Goal: Task Accomplishment & Management: Use online tool/utility

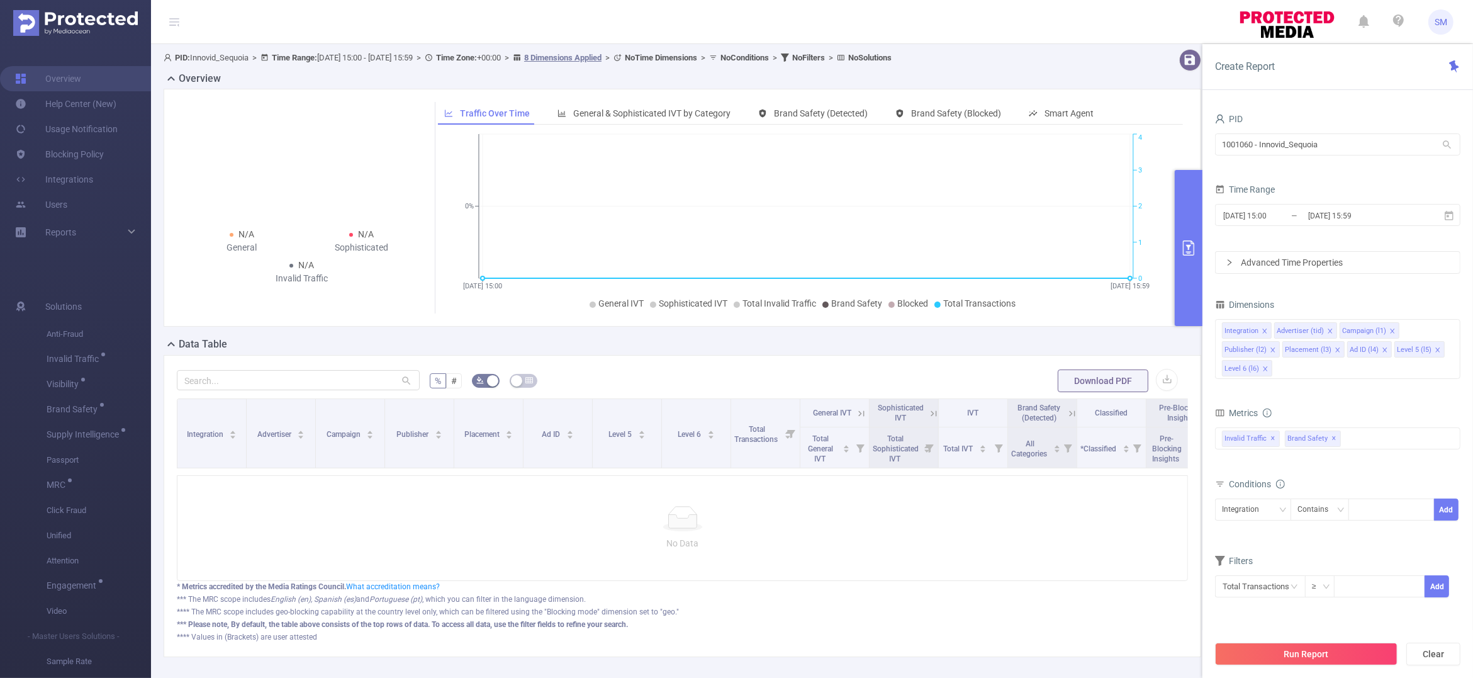
click at [1012, 592] on div "* Metrics accredited by the Media Ratings Council. What accreditation means?" at bounding box center [682, 586] width 1011 height 11
drag, startPoint x: 1359, startPoint y: 151, endPoint x: 1187, endPoint y: 133, distance: 172.7
click at [1187, 133] on section "PID: Innovid_Sequoia > Time Range: [DATE] 15:00 - [DATE] 15:59 > Time Zone: +00…" at bounding box center [812, 363] width 1322 height 638
type input "tcaa"
click at [1262, 175] on li "1001066 - Innovid_TCAA_Toyota_Cincinnati 15M [1.83M rows]" at bounding box center [1337, 170] width 245 height 20
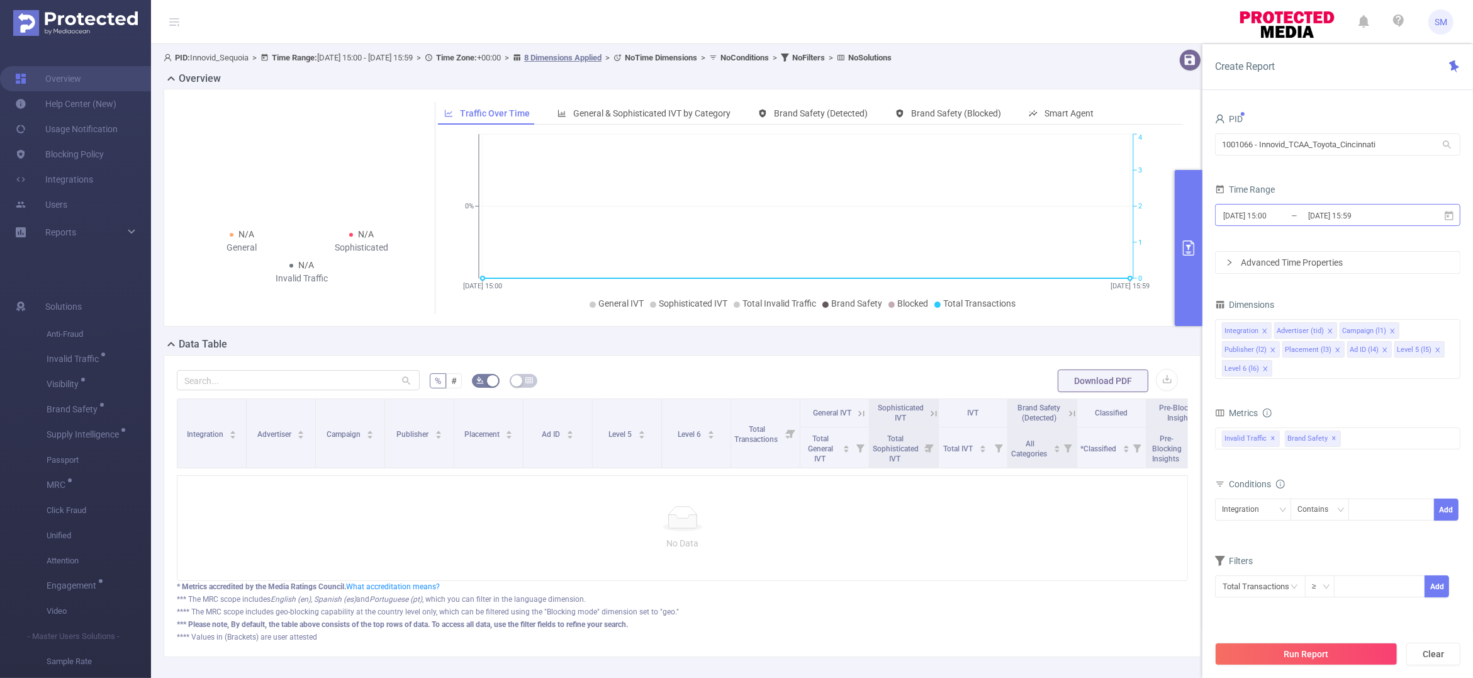
click at [1293, 217] on input "[DATE] 15:00" at bounding box center [1273, 215] width 102 height 17
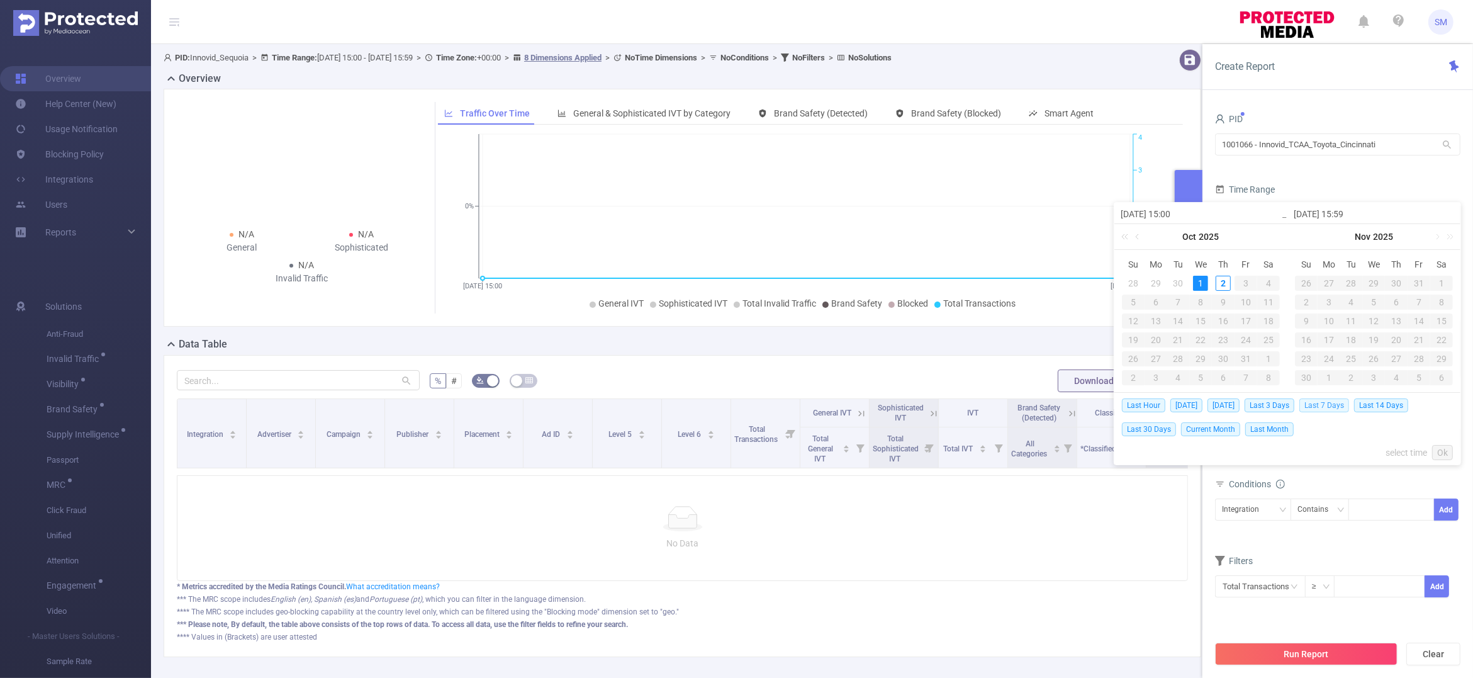
click at [1348, 401] on span "Last 7 Days" at bounding box center [1324, 405] width 50 height 14
type input "[DATE] 00:00"
type input "[DATE] 23:59"
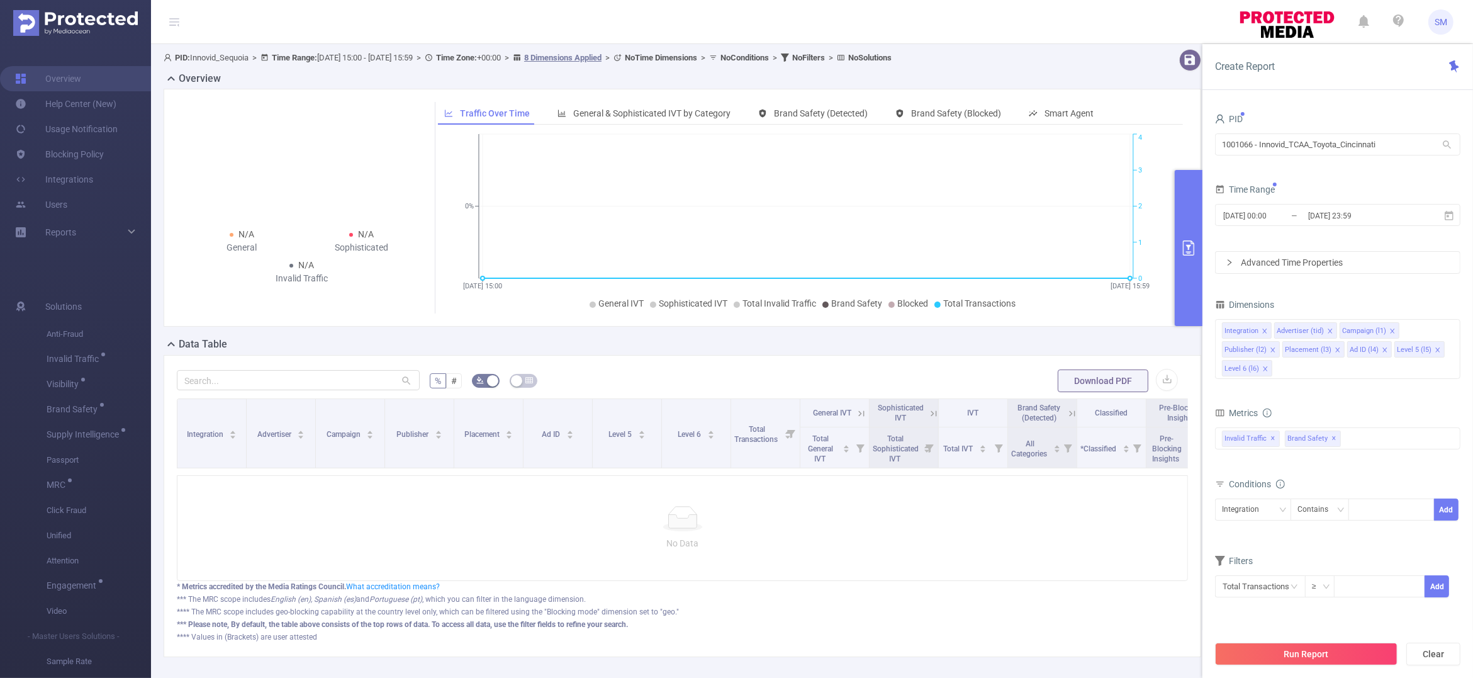
click at [1348, 401] on form "Dimensions Integration Advertiser (tid) Campaign (l1) Publisher (l2) Placement …" at bounding box center [1337, 455] width 245 height 318
click at [1332, 654] on button "Run Report" at bounding box center [1306, 653] width 182 height 23
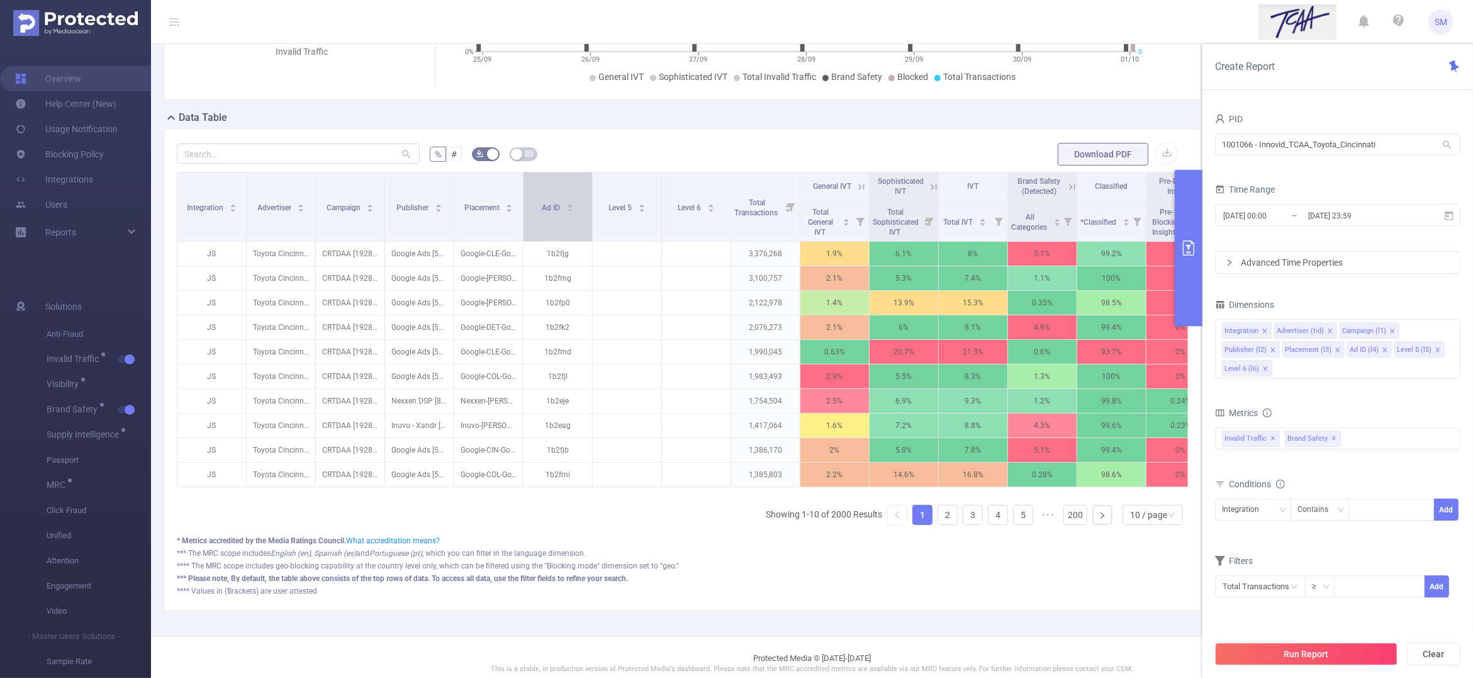
scroll to position [236, 0]
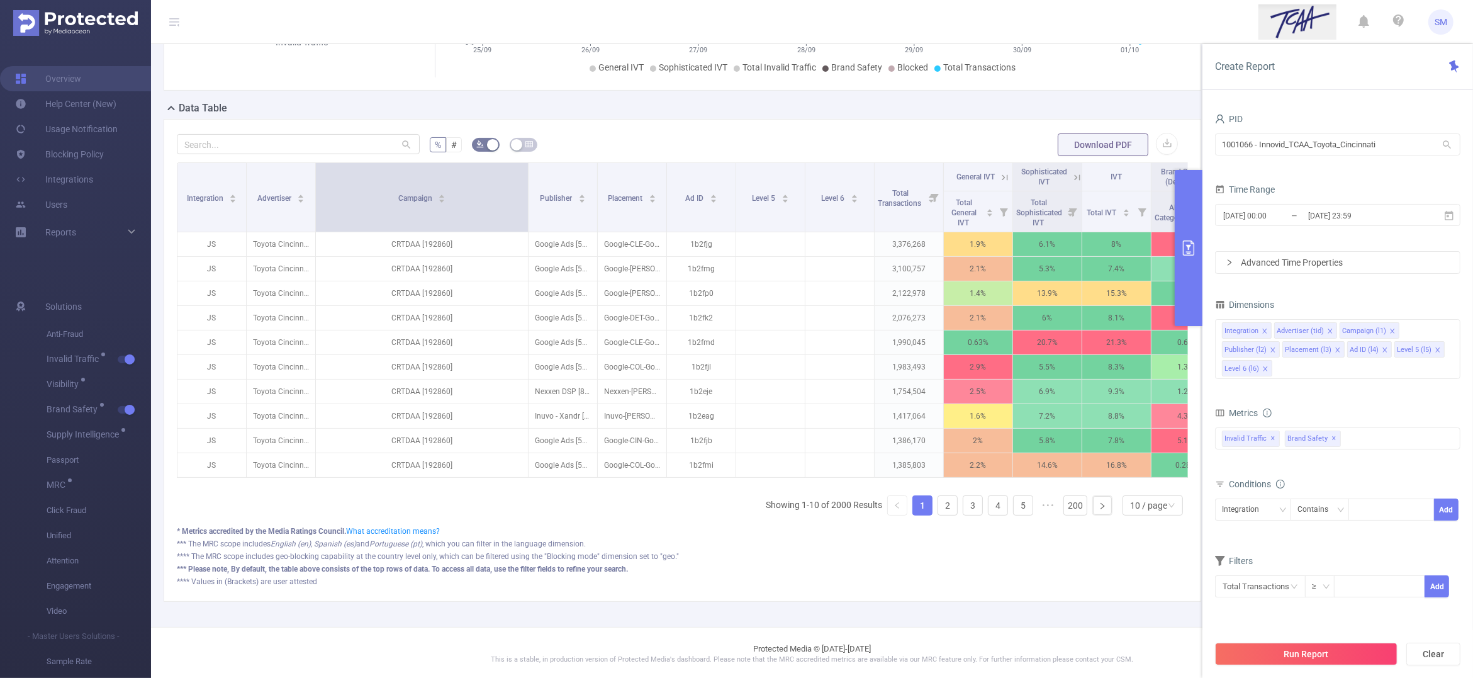
drag, startPoint x: 382, startPoint y: 189, endPoint x: 517, endPoint y: 182, distance: 134.8
click at [525, 182] on span at bounding box center [528, 197] width 6 height 69
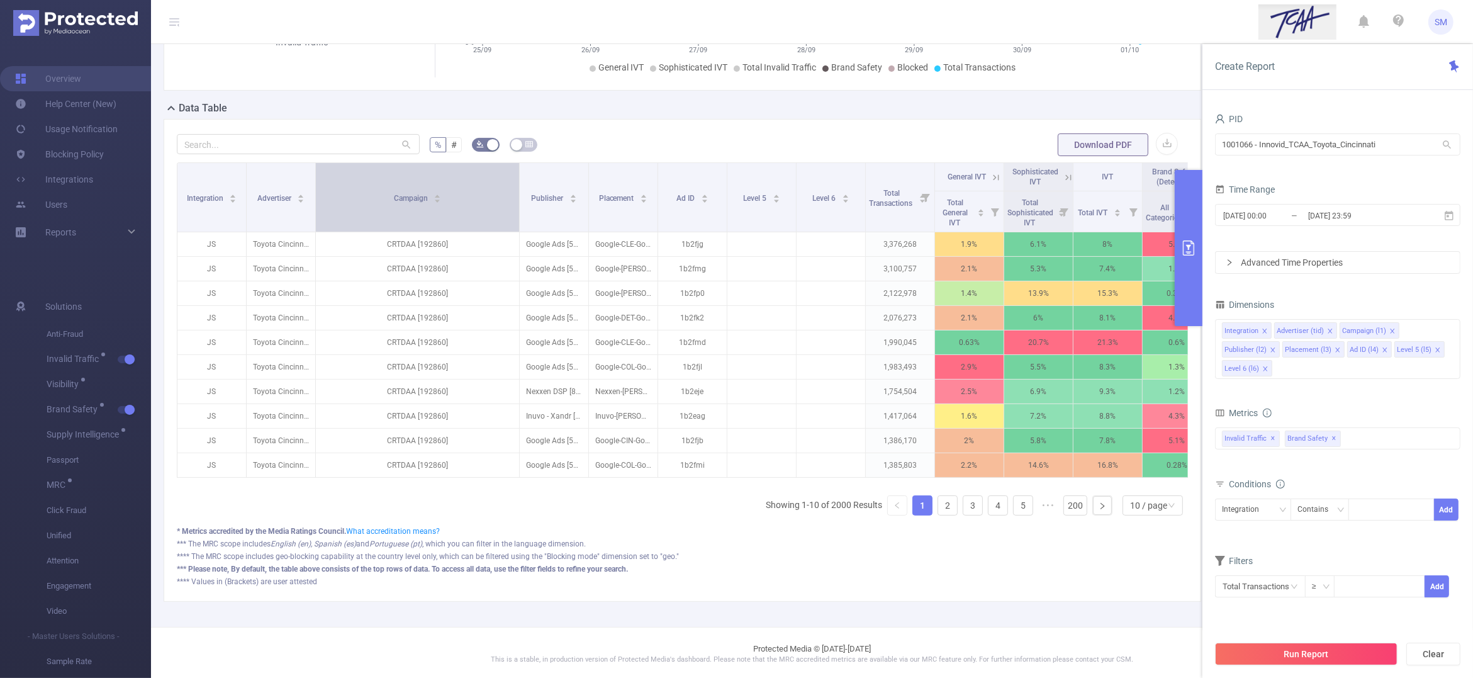
click at [442, 203] on div "Campaign" at bounding box center [418, 197] width 48 height 13
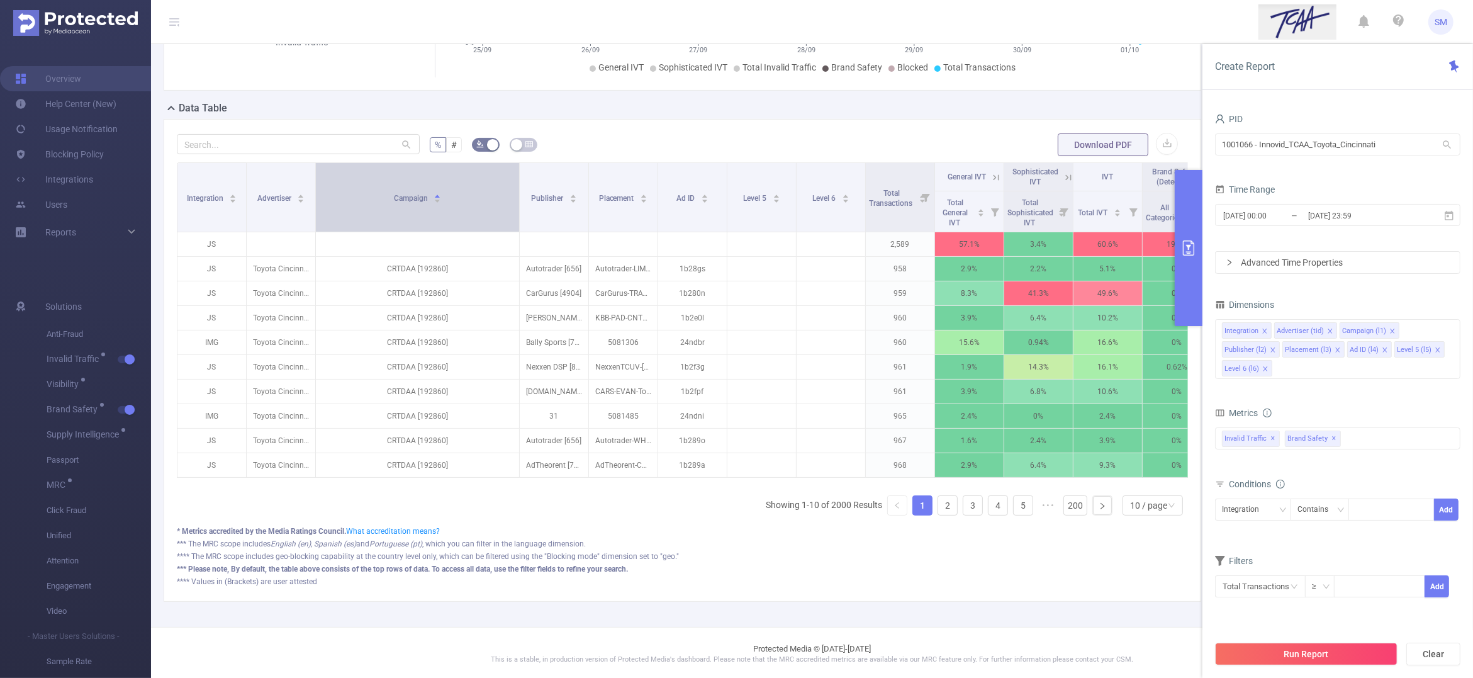
click at [442, 203] on div "Campaign" at bounding box center [418, 197] width 48 height 13
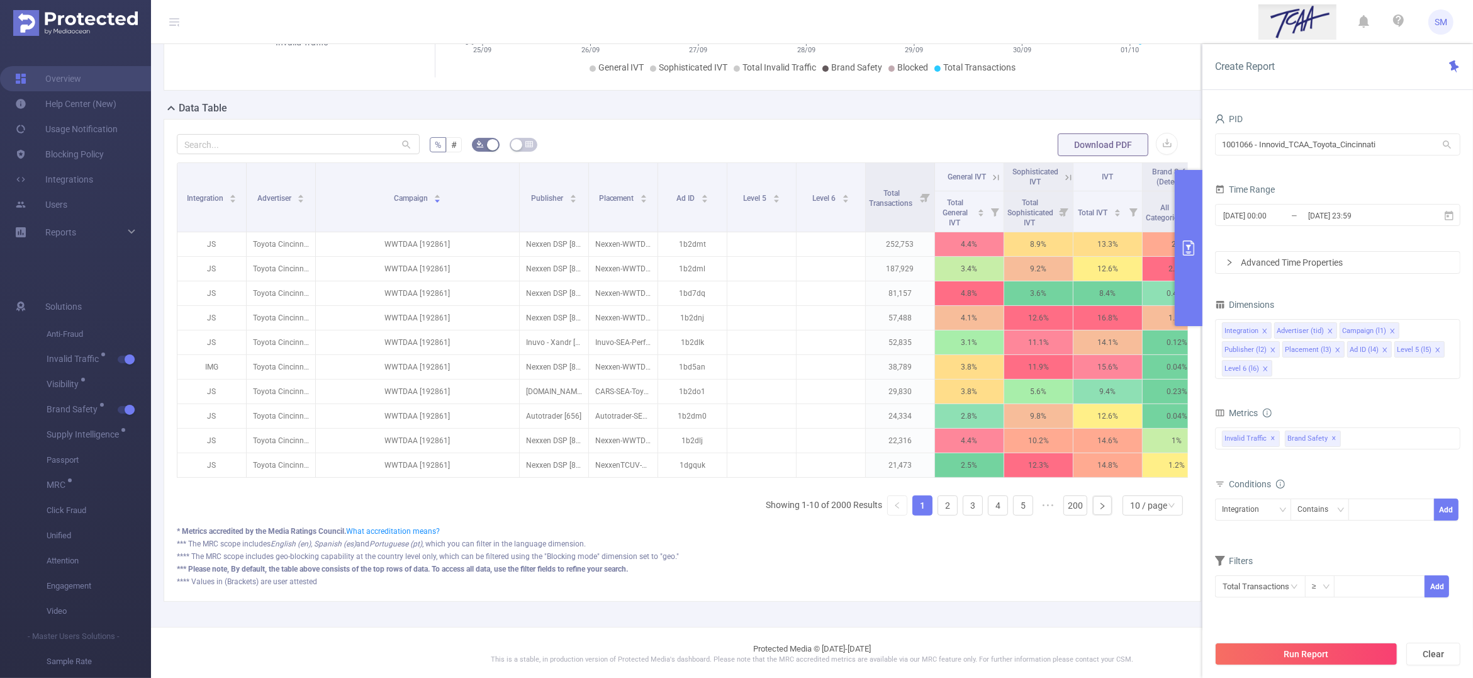
click at [1118, 26] on header "SM" at bounding box center [736, 22] width 1473 height 44
click at [701, 627] on div "PID: Innovid_TCAA_Toyota_Cincinnati > Time Range: [DATE] 00:00 - [DATE] 23:59 >…" at bounding box center [687, 217] width 1073 height 818
click at [695, 601] on div "% # Download PDF Integration Advertiser Campaign Publisher Placement Ad ID Leve…" at bounding box center [682, 360] width 1037 height 483
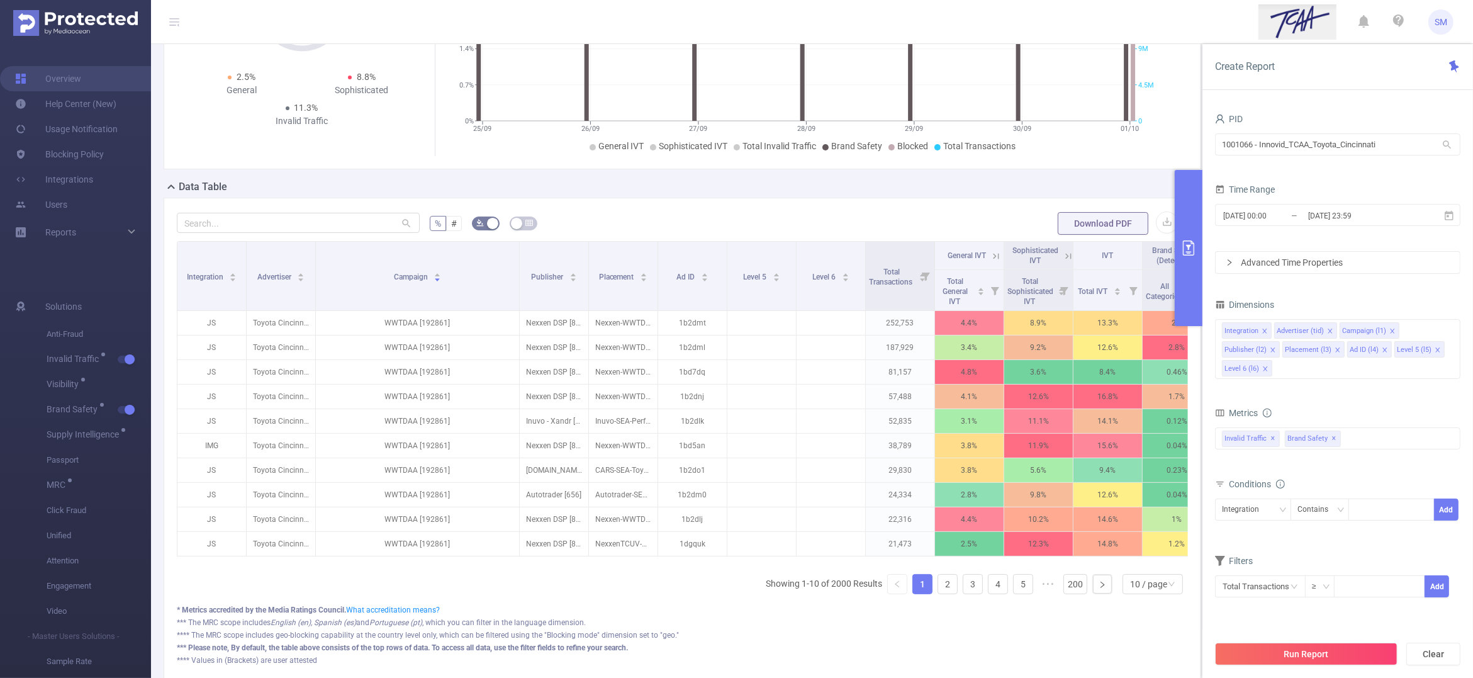
scroll to position [0, 0]
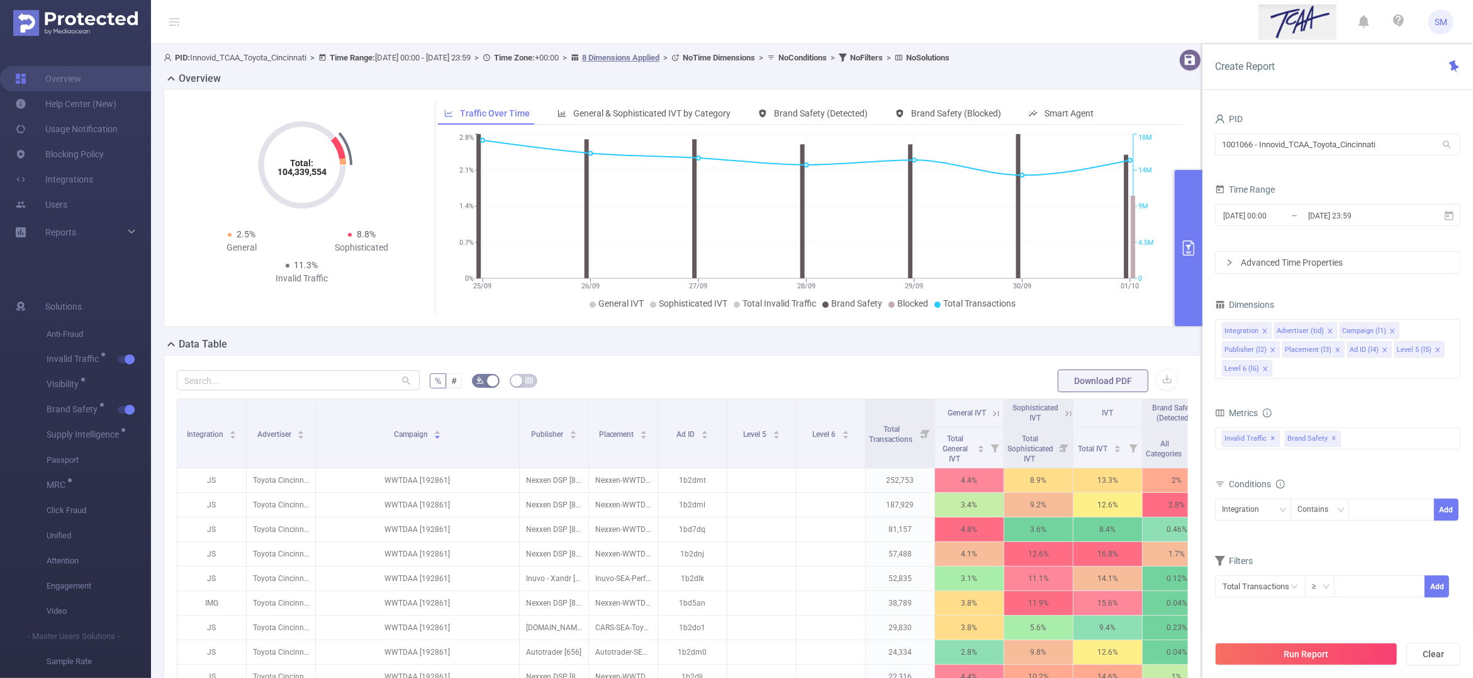
click at [1302, 167] on form "PID 1001066 - Innovid_TCAA_Toyota_Cincinnati 1001066 - Innovid_TCAA_Toyota_Cinc…" at bounding box center [1337, 192] width 245 height 164
click at [1197, 260] on button "primary" at bounding box center [1189, 248] width 28 height 156
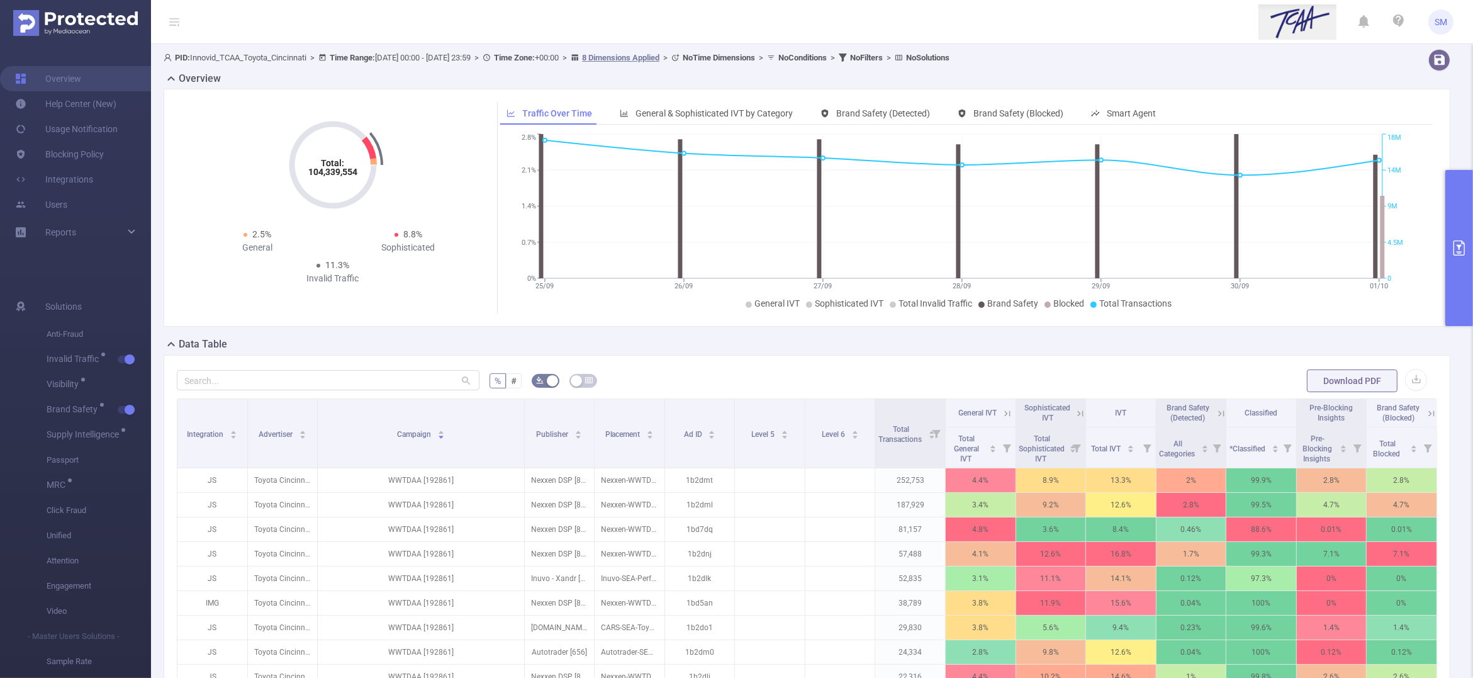
click at [1215, 413] on icon at bounding box center [1220, 413] width 11 height 11
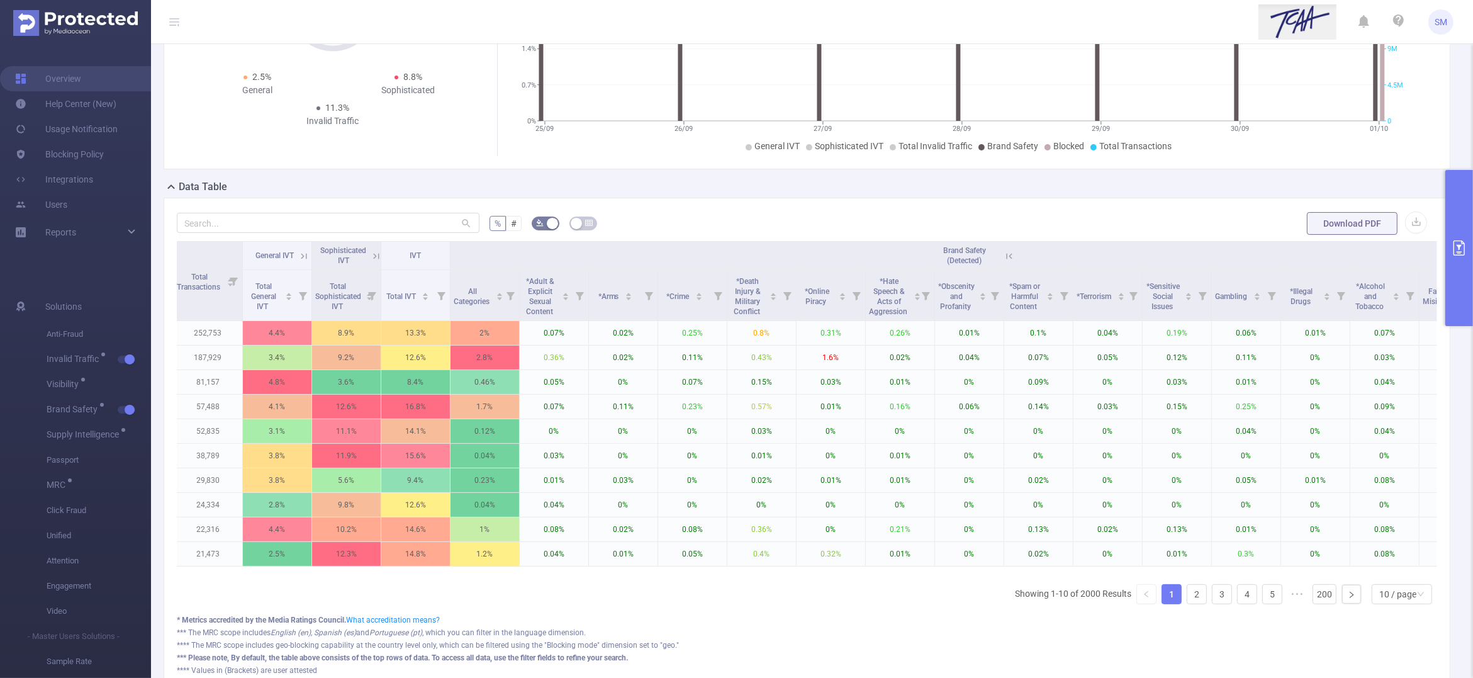
scroll to position [0, 966]
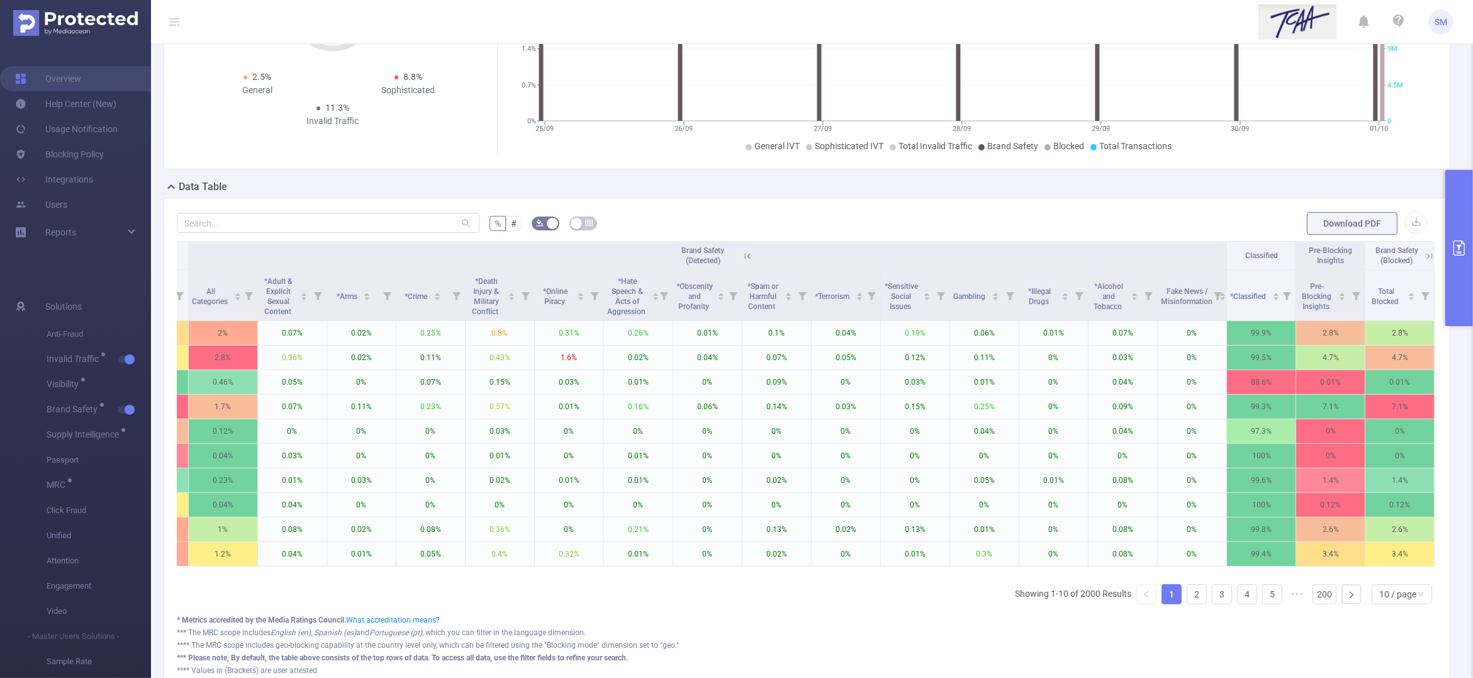
click at [742, 253] on icon at bounding box center [747, 255] width 11 height 11
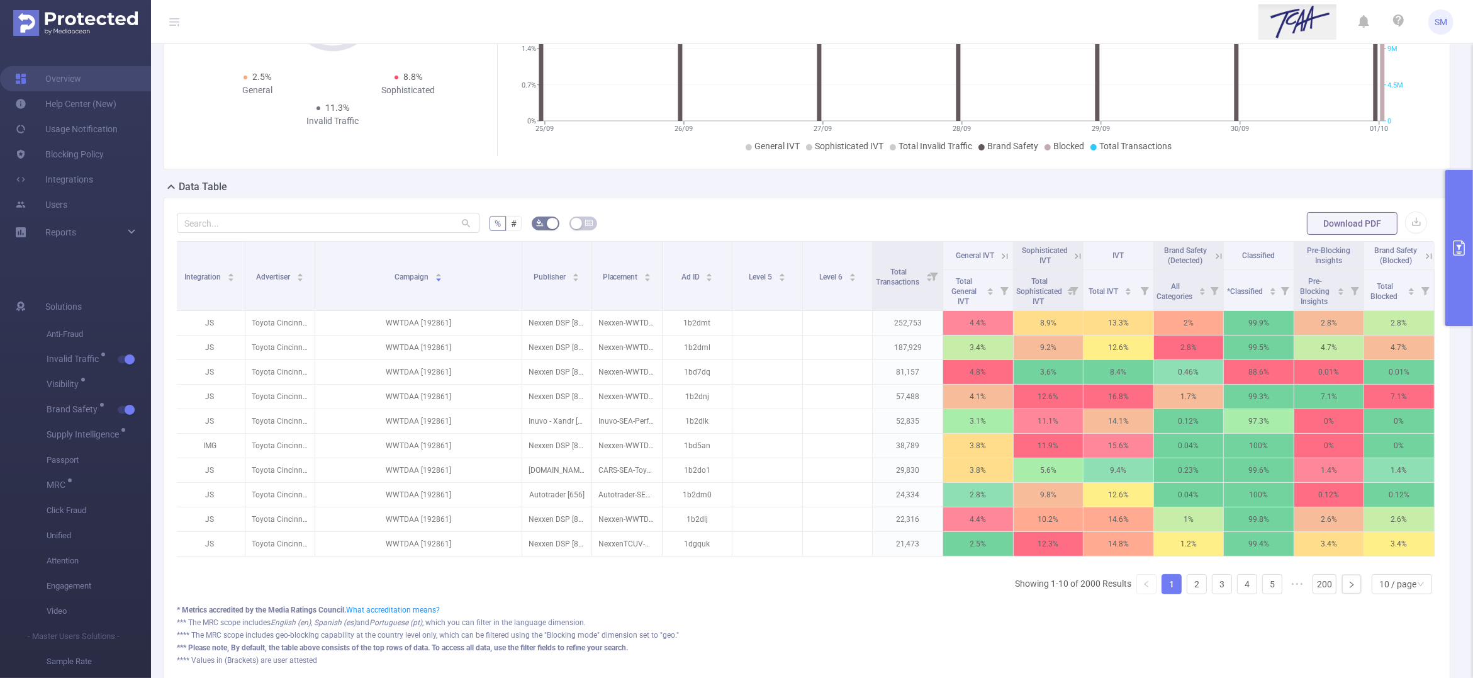
scroll to position [0, 2]
click at [1458, 255] on button "primary" at bounding box center [1459, 248] width 28 height 156
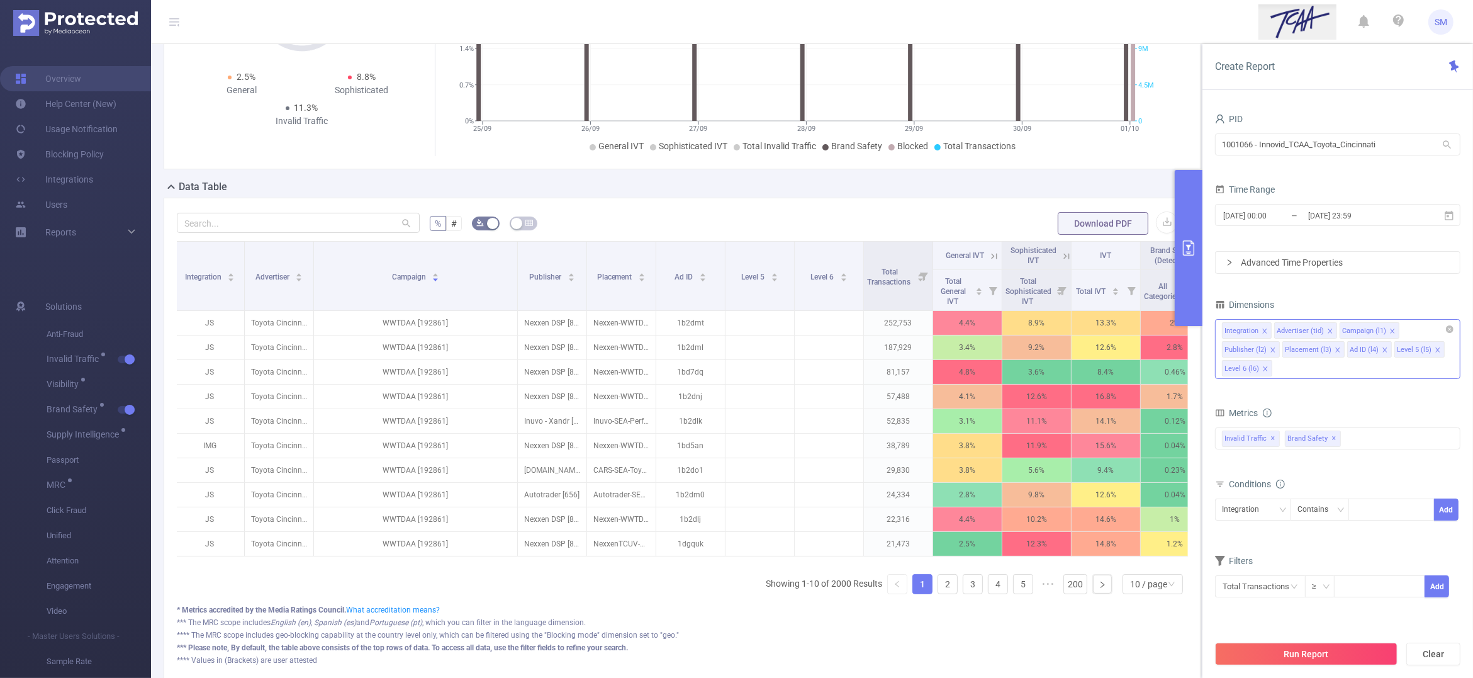
click at [1332, 367] on div "Integration Advertiser (tid) Campaign (l1) Publisher (l2) Placement (l3) Ad ID …" at bounding box center [1337, 349] width 245 height 60
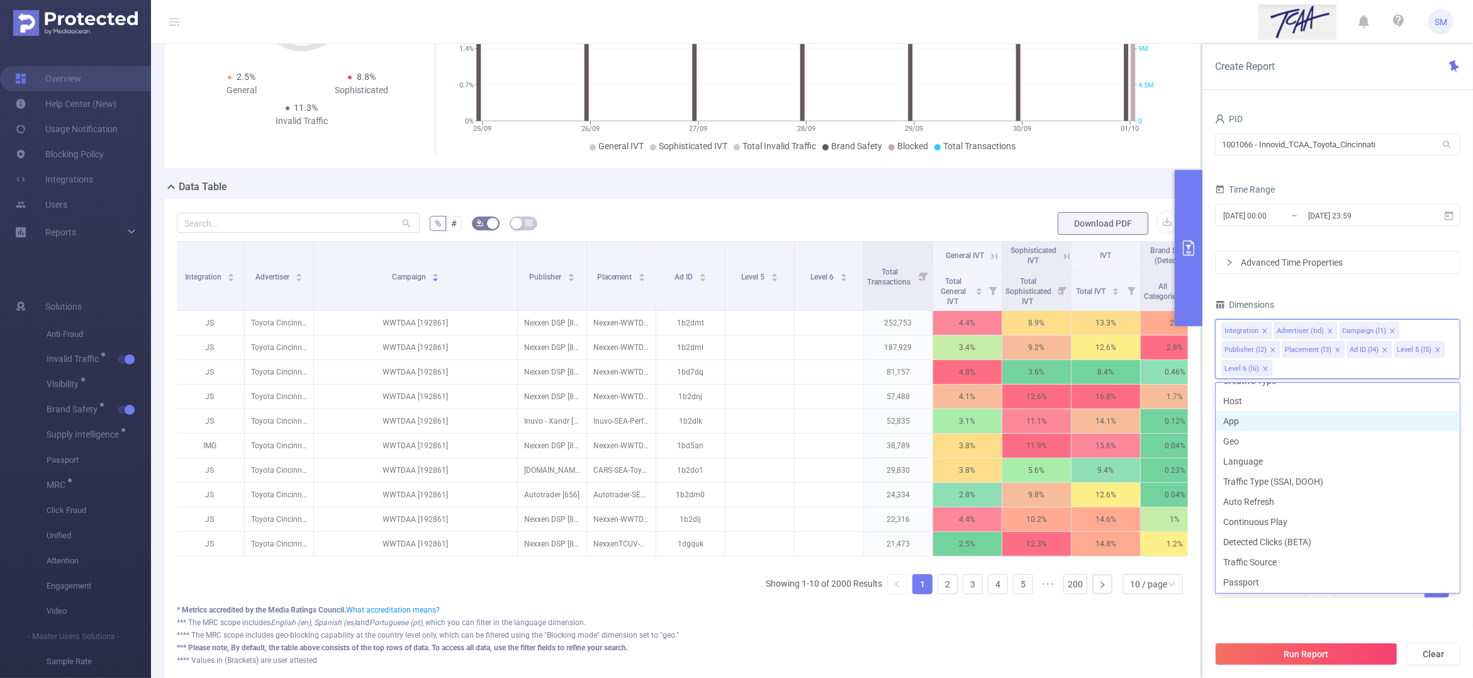
scroll to position [157, 0]
click at [1373, 298] on div "Dimensions" at bounding box center [1337, 306] width 245 height 21
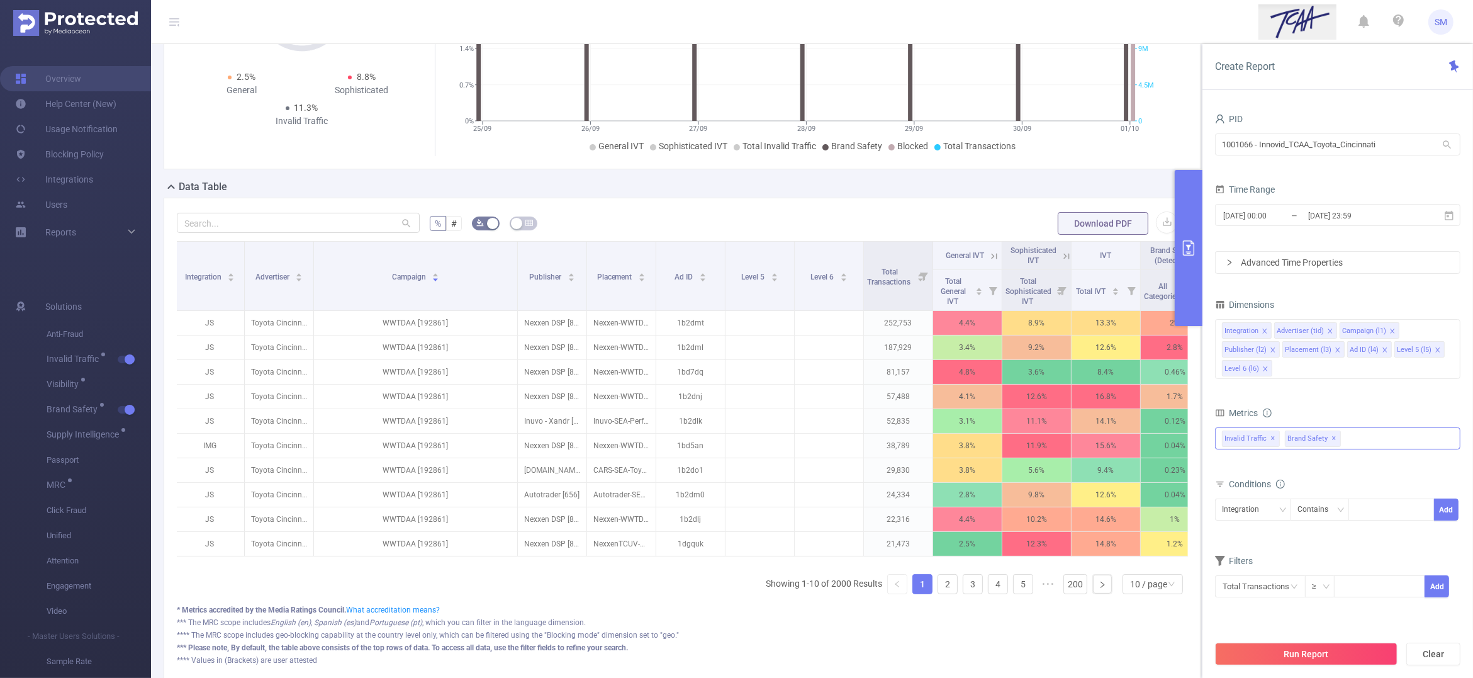
click at [1296, 444] on span "Brand Safety ✕" at bounding box center [1313, 438] width 56 height 16
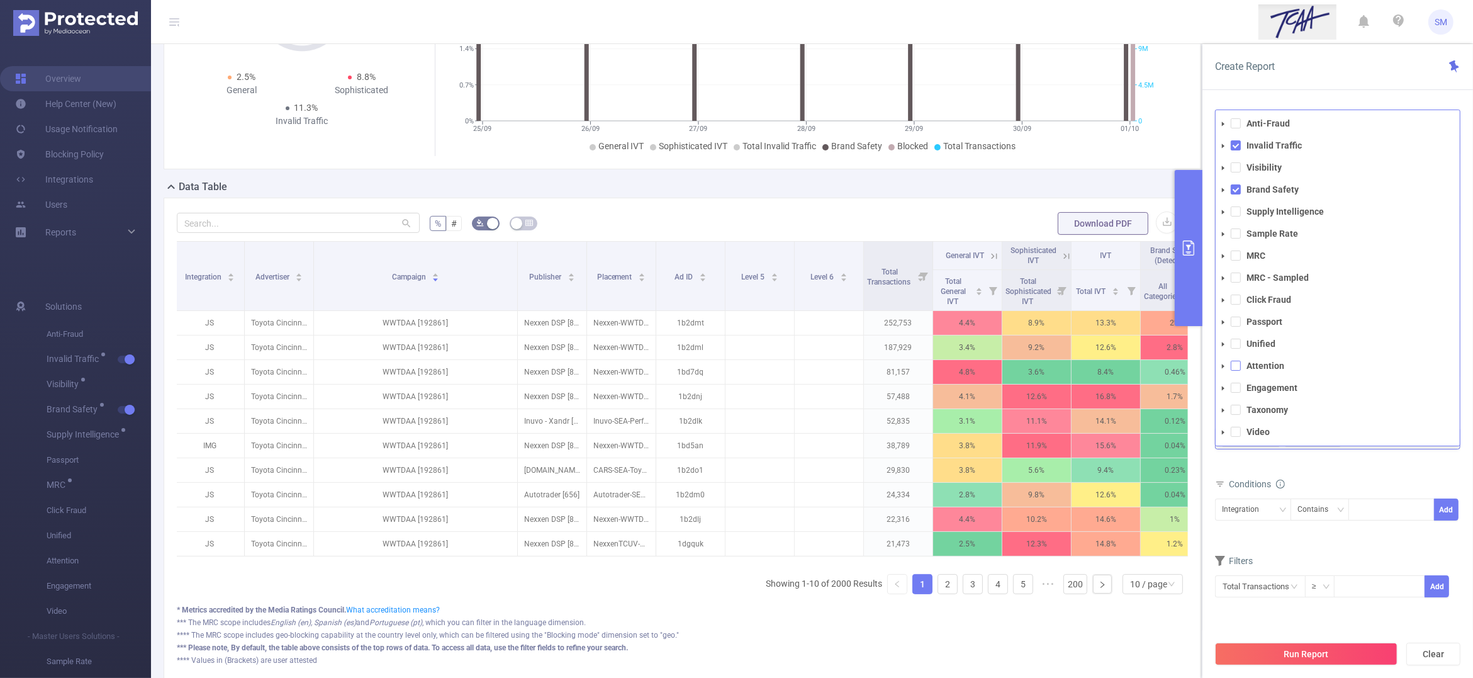
click at [1236, 370] on span at bounding box center [1236, 365] width 10 height 10
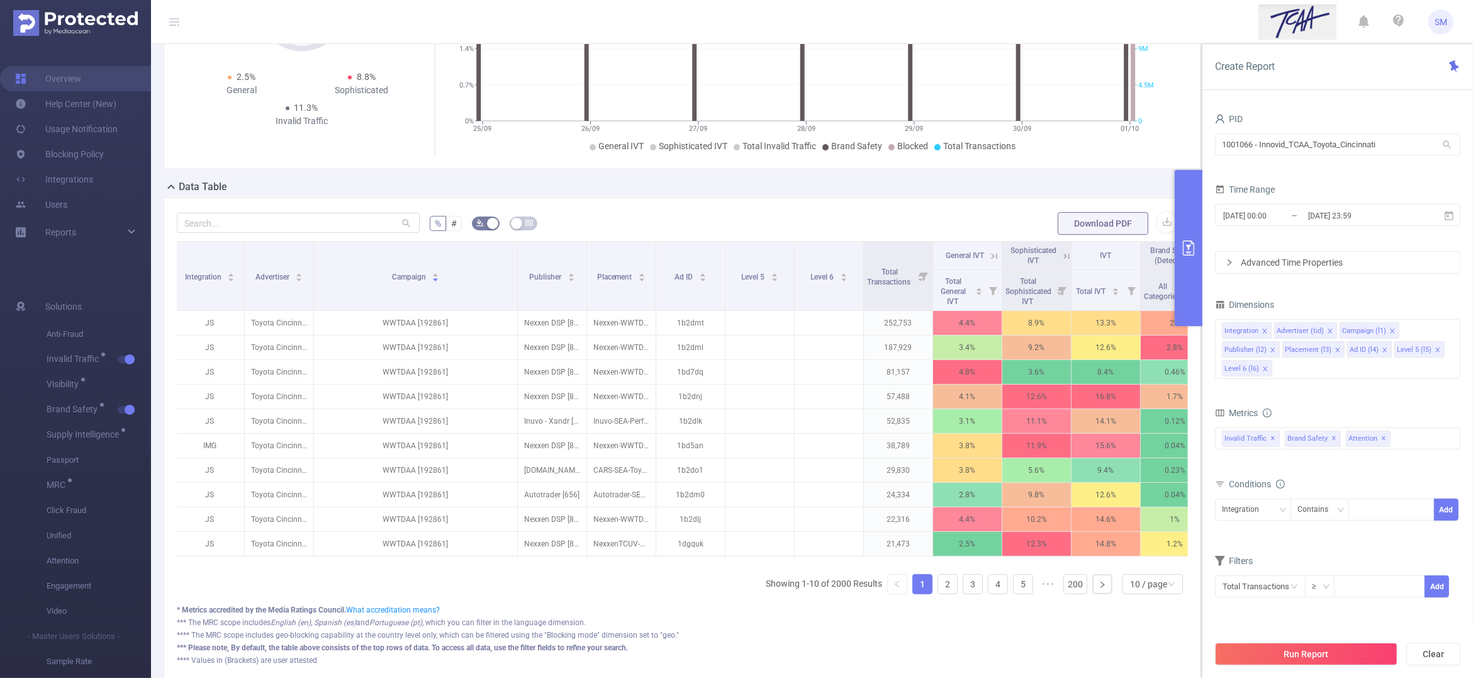
click at [1378, 615] on div "PID 1001066 - Innovid_TCAA_Toyota_Cincinnati 1001066 - Innovid_TCAA_Toyota_Cinc…" at bounding box center [1337, 369] width 245 height 518
click at [1366, 654] on button "Run Report" at bounding box center [1306, 653] width 182 height 23
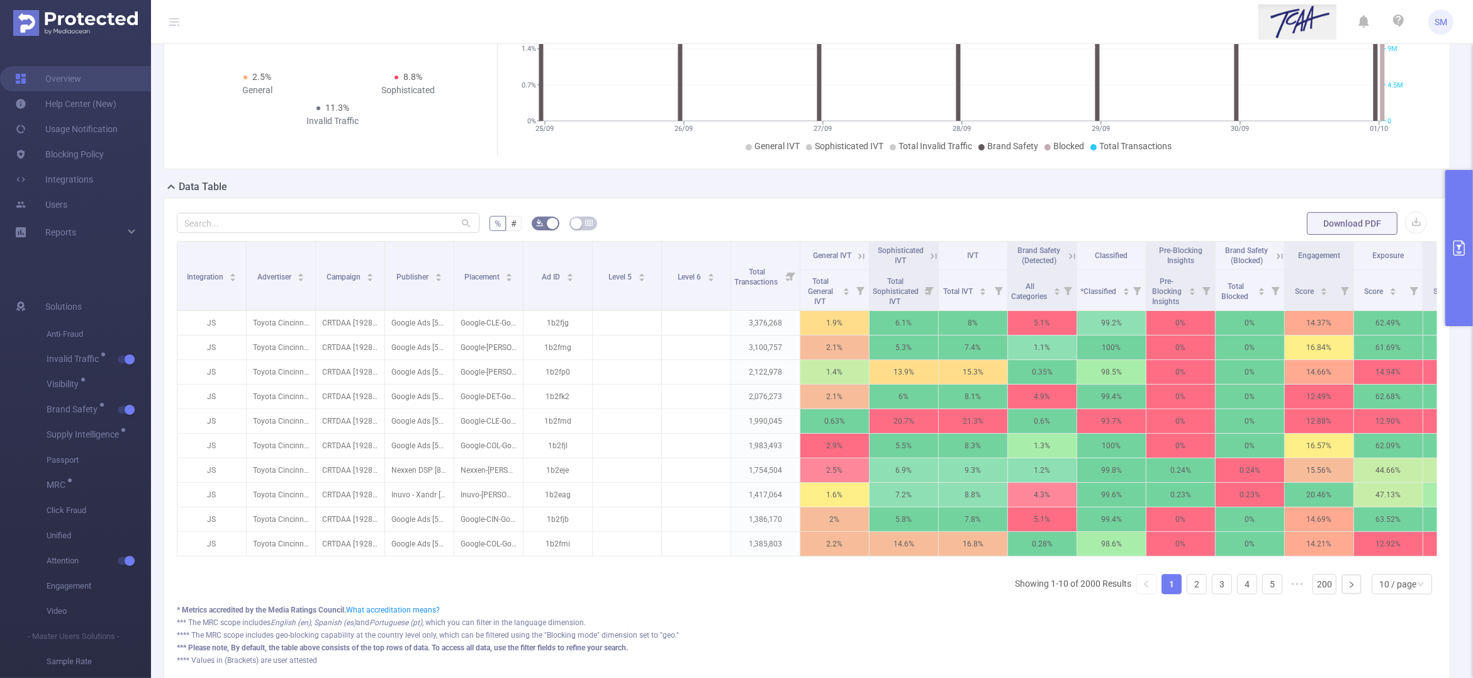
scroll to position [0, 70]
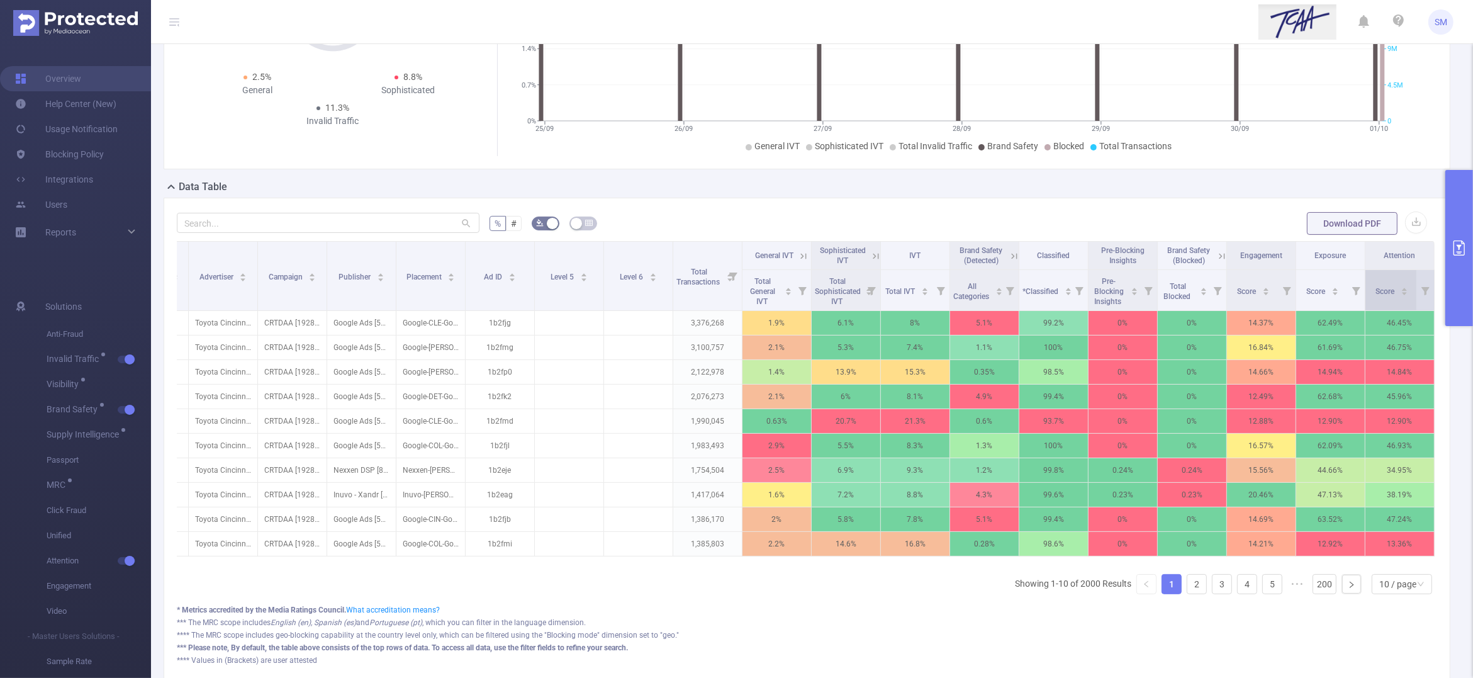
click at [1385, 296] on div "Score" at bounding box center [1391, 290] width 33 height 13
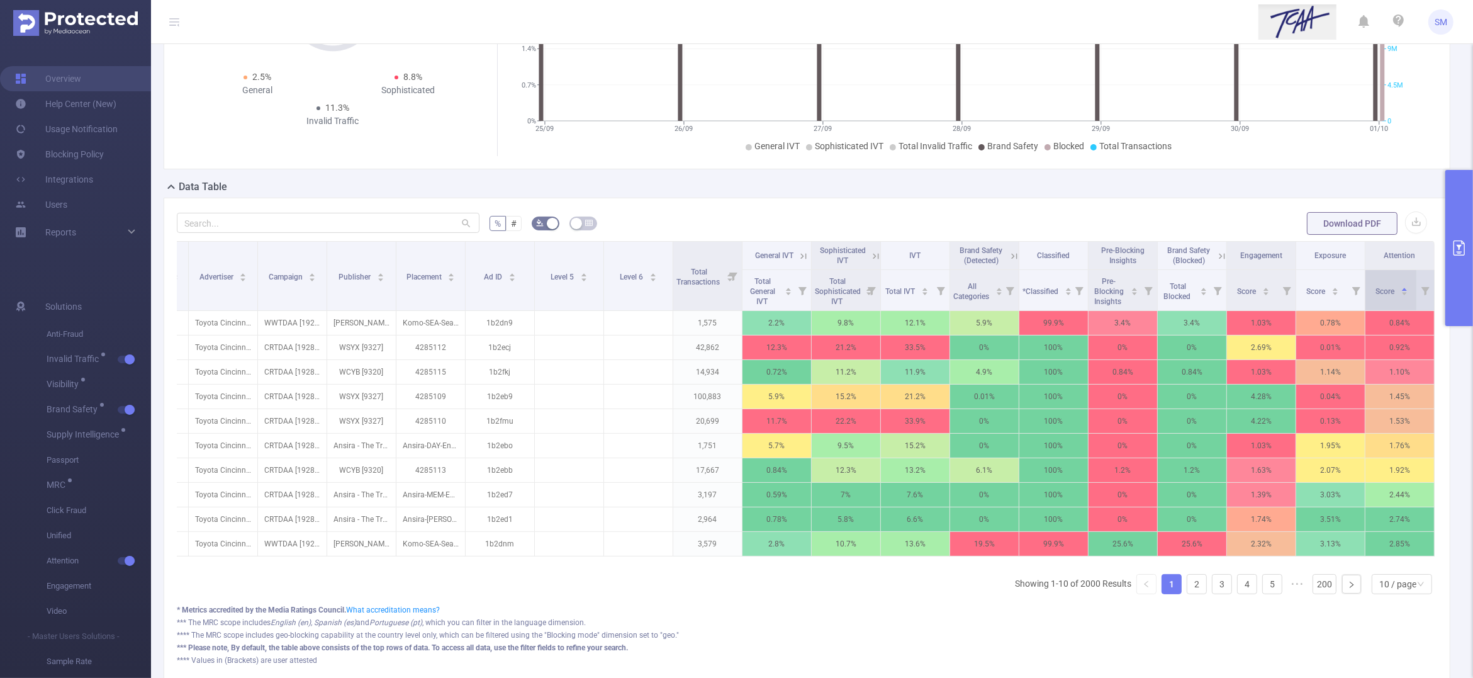
click at [1385, 296] on div "Score" at bounding box center [1391, 290] width 33 height 13
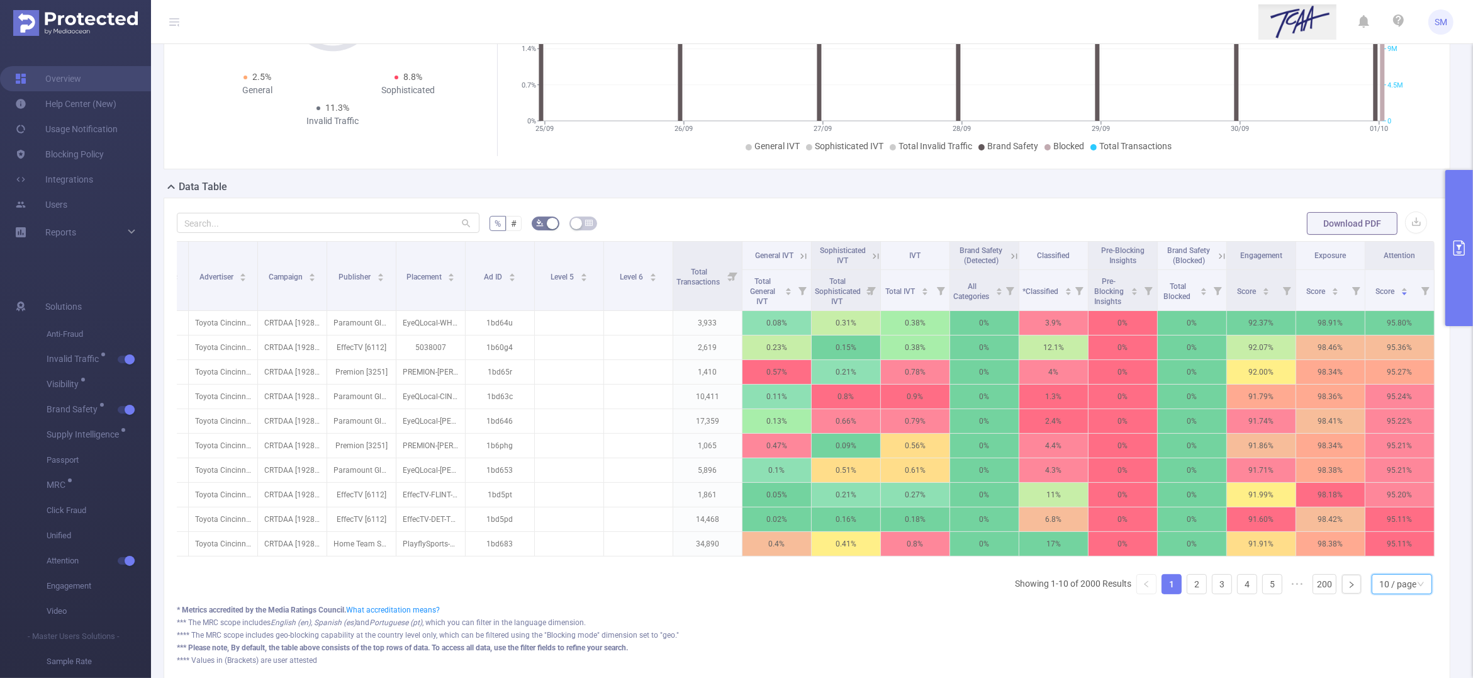
click at [1397, 593] on div "10 / page" at bounding box center [1397, 583] width 37 height 19
click at [1398, 533] on li "30 / page" at bounding box center [1389, 535] width 61 height 20
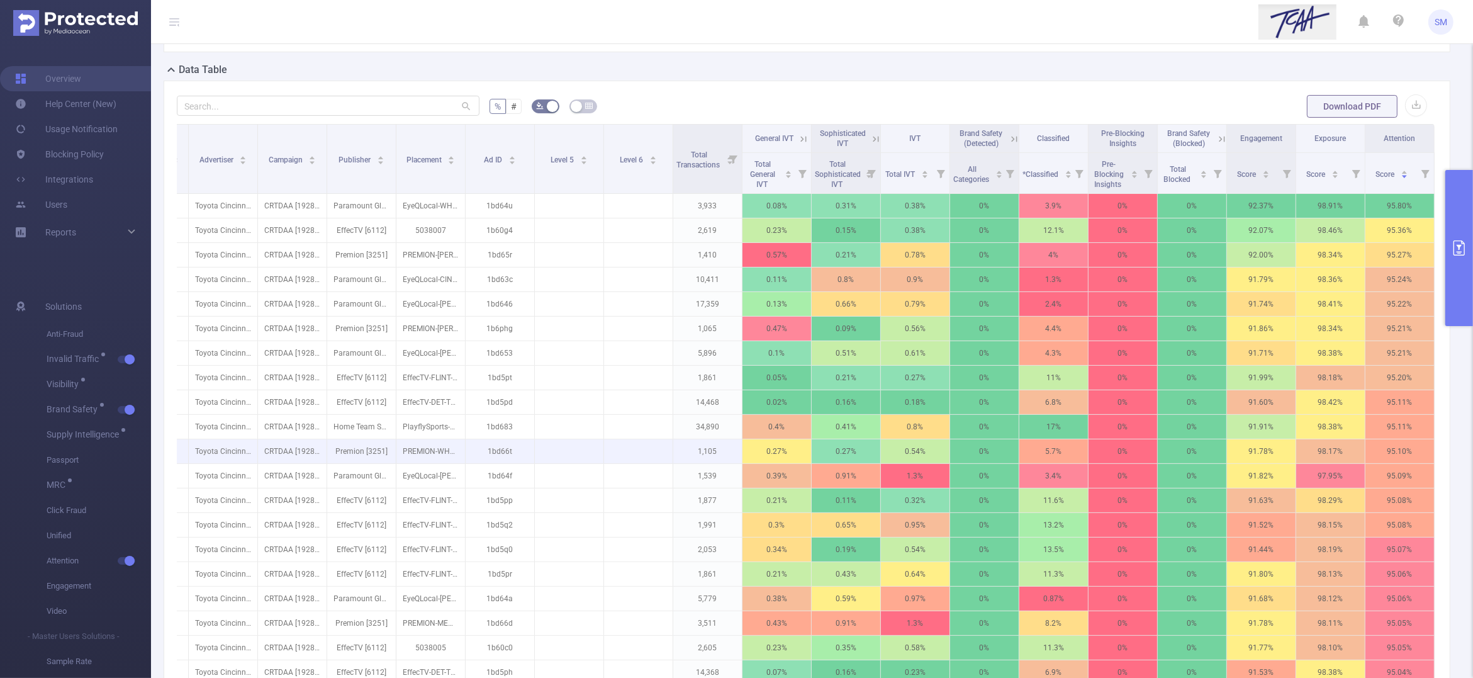
scroll to position [0, 0]
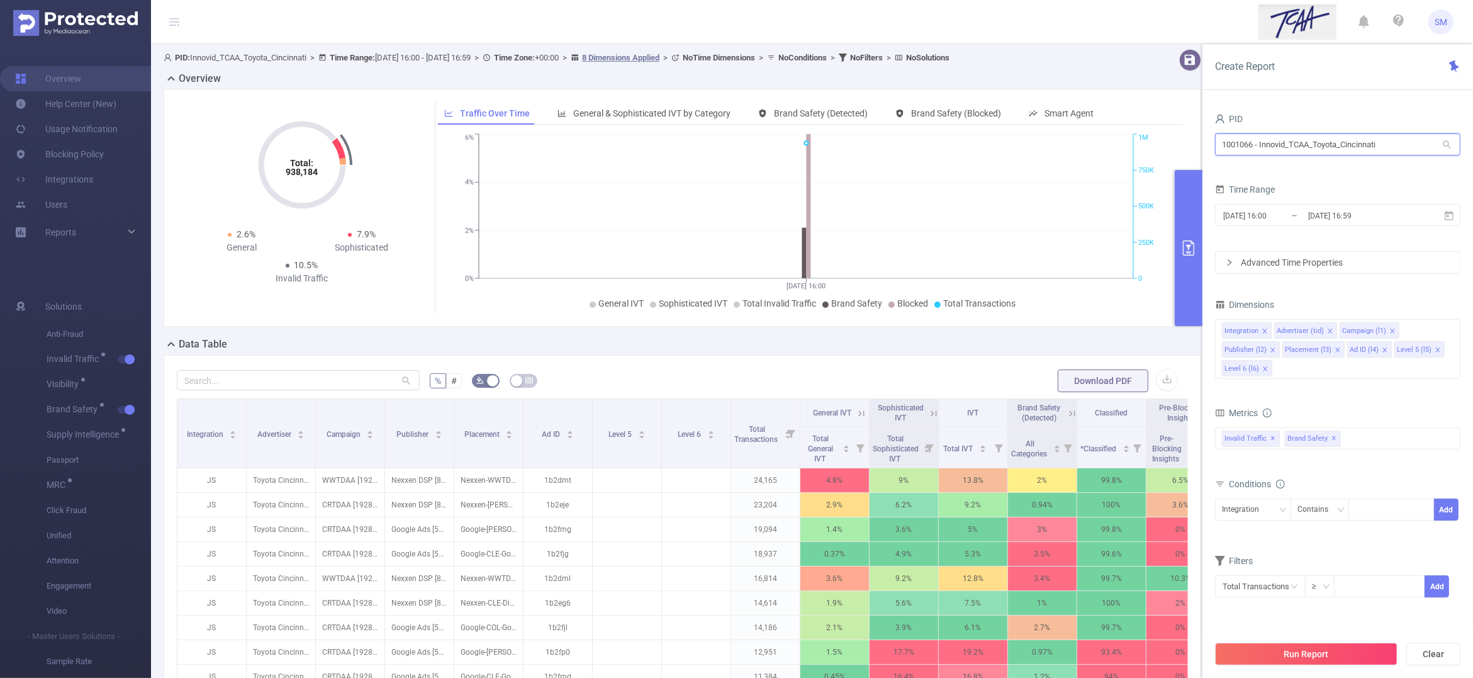
drag, startPoint x: 1405, startPoint y: 147, endPoint x: 1176, endPoint y: 135, distance: 228.6
click at [1176, 135] on section "PID: Innovid_TCAA_Toyota_Cincinnati > Time Range: 2025-10-02 16:00 - 2025-10-02…" at bounding box center [812, 453] width 1322 height 818
type input "demo"
click at [1284, 190] on li "1000008 - FT_Sales_Demo 0" at bounding box center [1337, 191] width 245 height 20
click at [1358, 648] on button "Run Report" at bounding box center [1306, 653] width 182 height 23
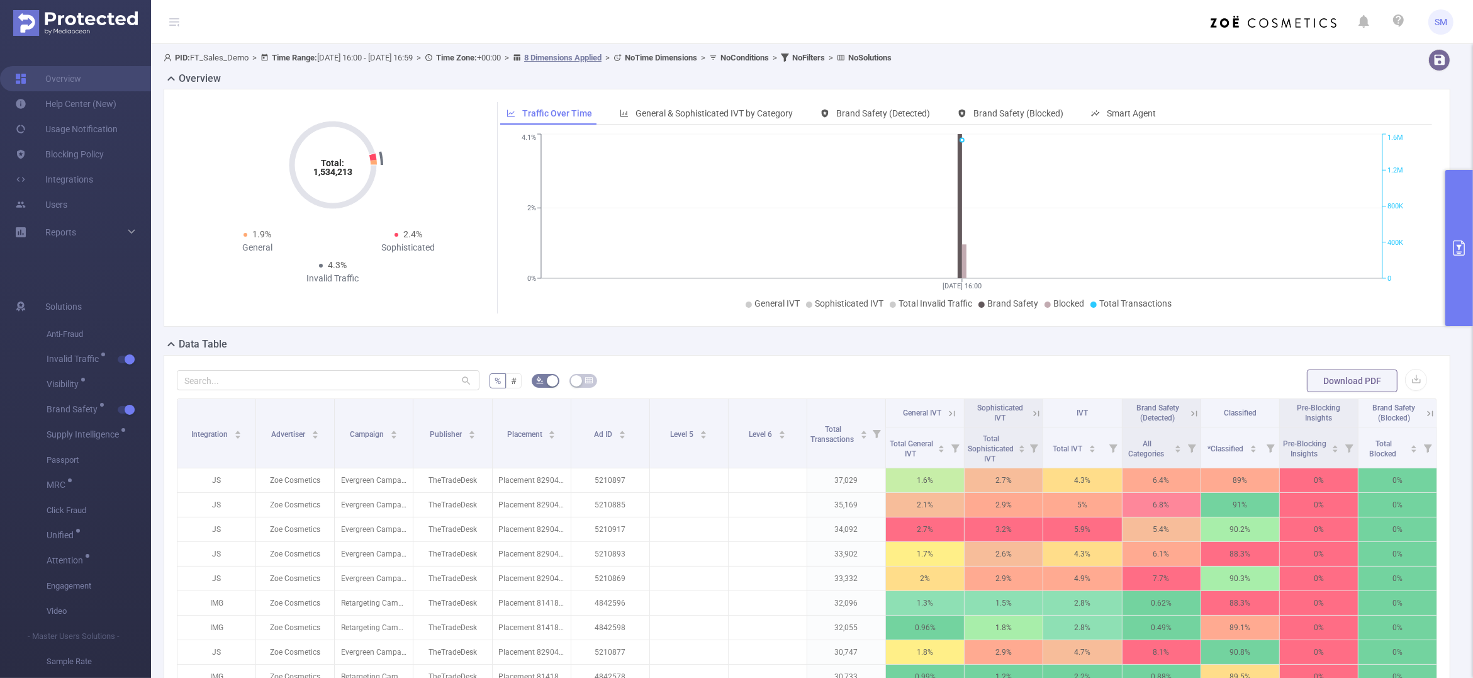
click at [1456, 248] on icon "primary" at bounding box center [1458, 247] width 15 height 15
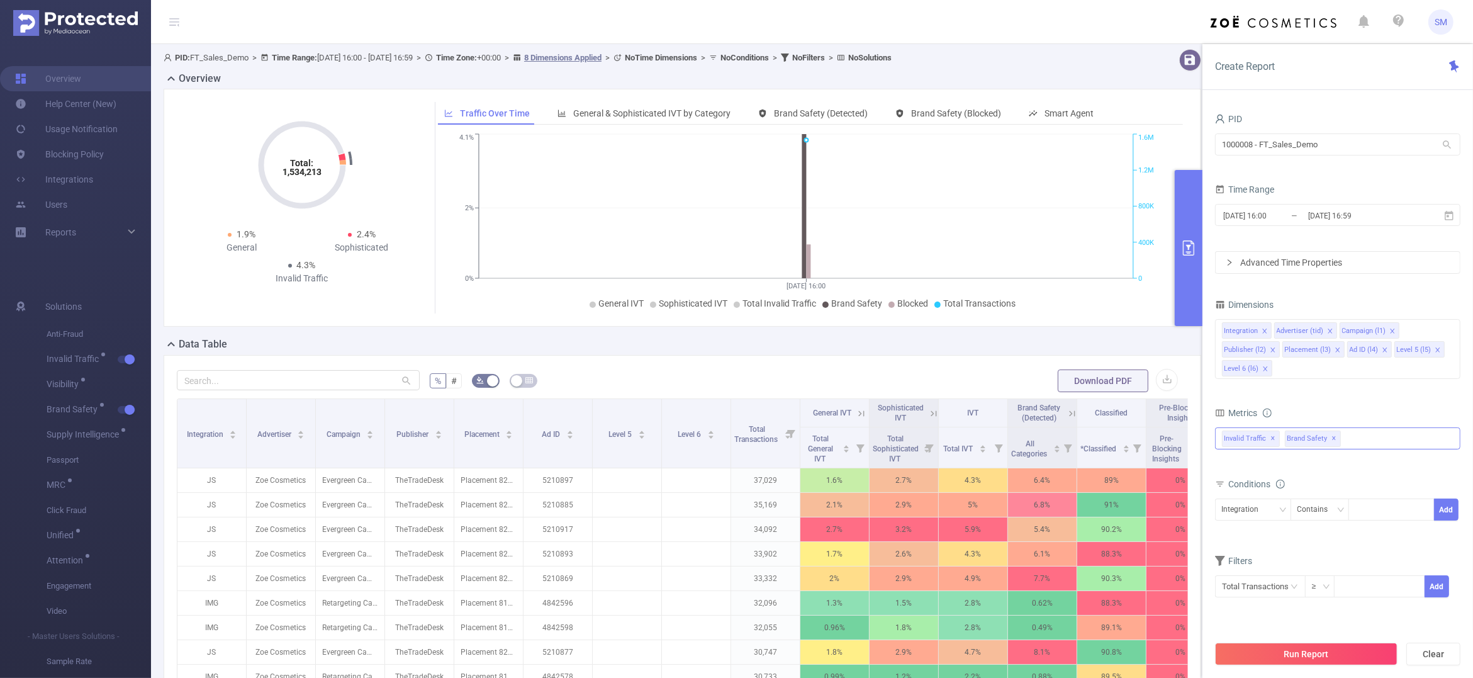
click at [1334, 439] on span "✕" at bounding box center [1334, 438] width 5 height 15
click at [1272, 437] on span "✕" at bounding box center [1273, 438] width 5 height 15
click at [1326, 438] on div at bounding box center [1337, 437] width 245 height 20
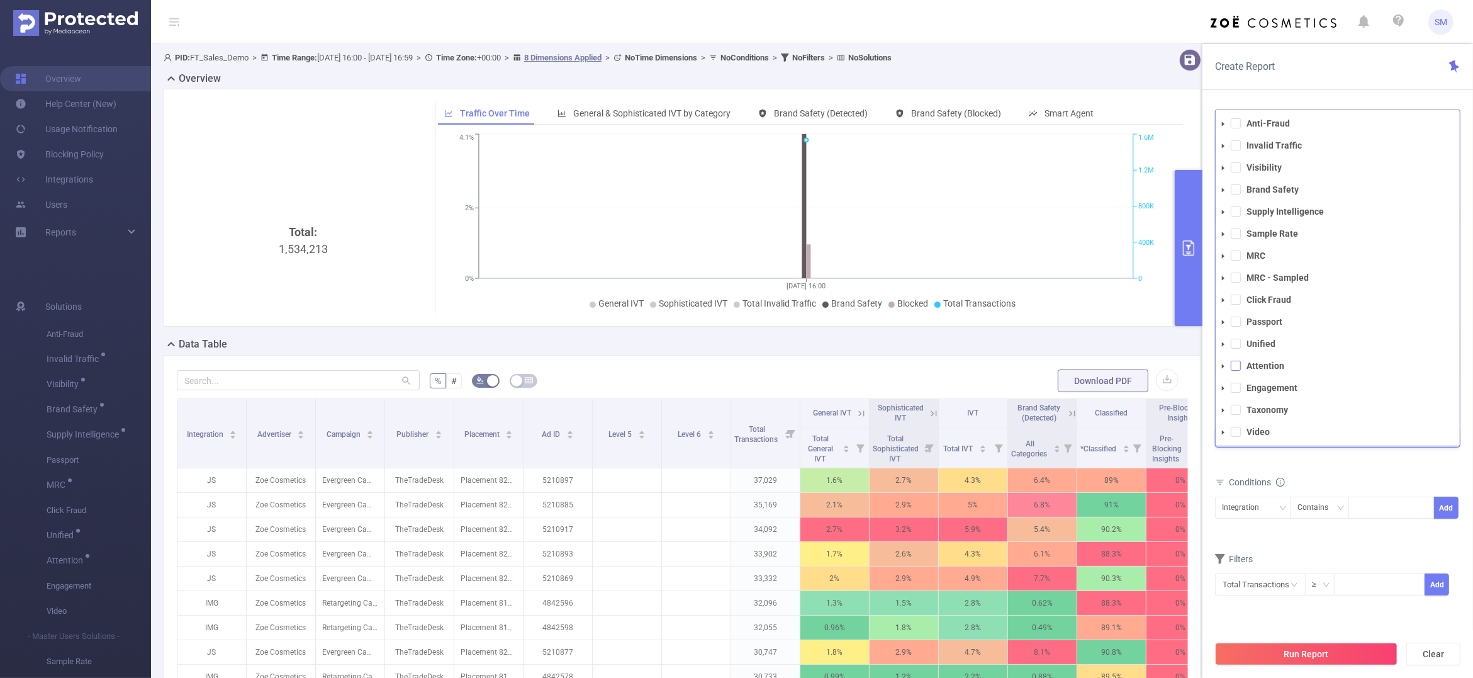
click at [1232, 362] on span at bounding box center [1236, 365] width 10 height 10
click at [1337, 469] on div "total Total General IVT Data Centers Disclosed Bots Known Crawlers Irregular Ac…" at bounding box center [1337, 447] width 245 height 45
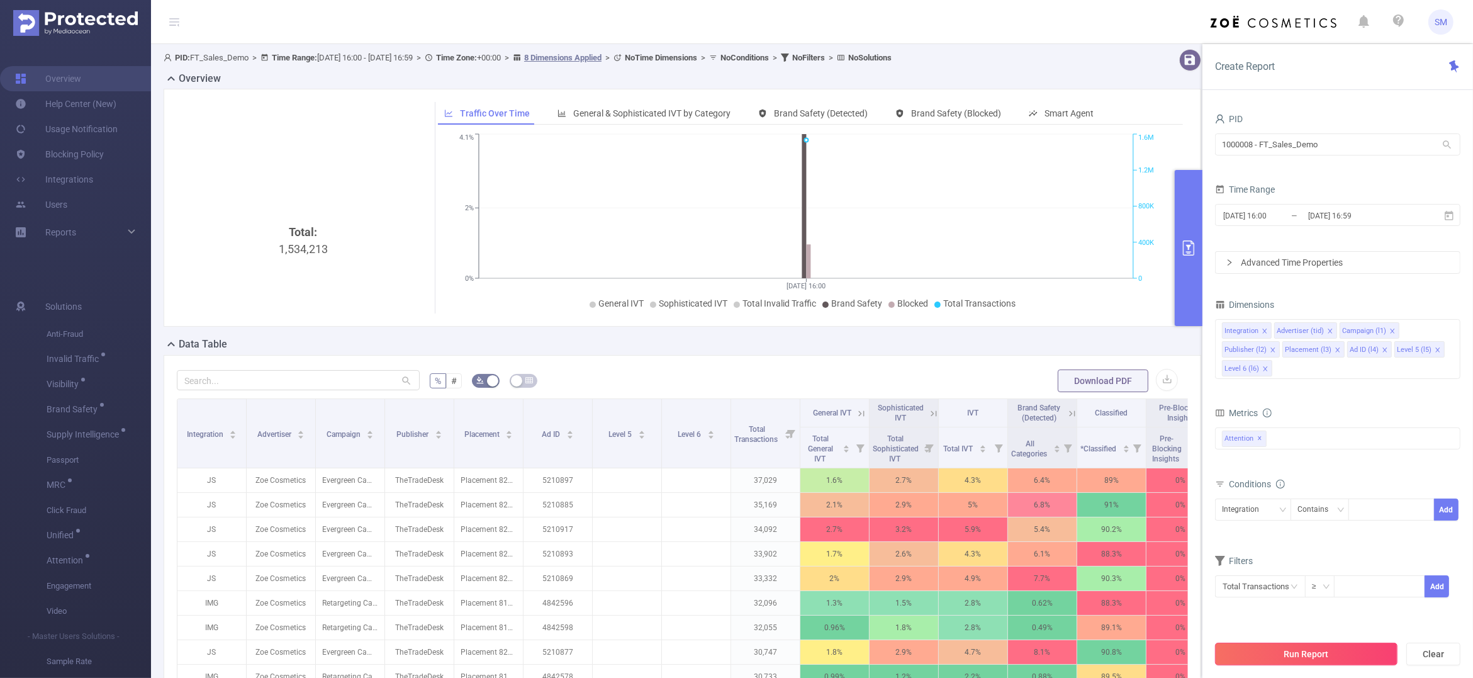
click at [1341, 654] on button "Run Report" at bounding box center [1306, 653] width 182 height 23
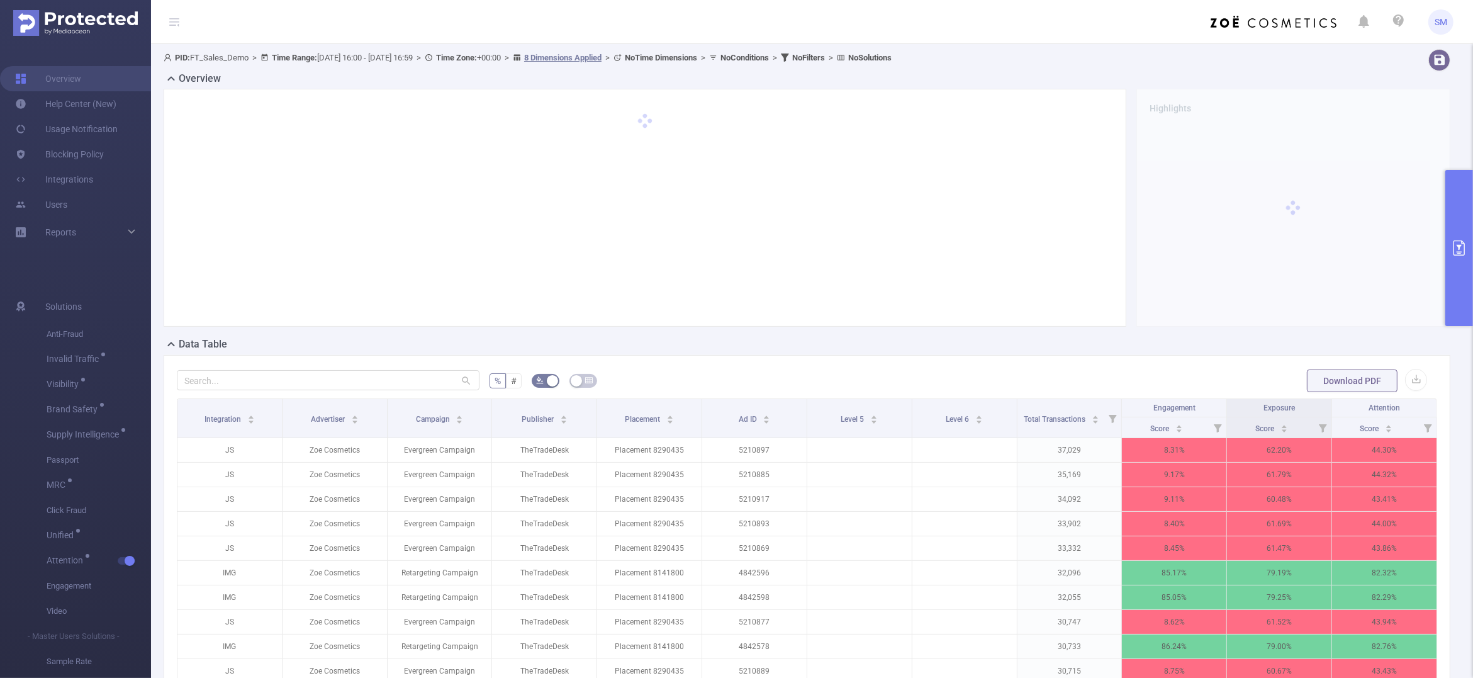
scroll to position [79, 0]
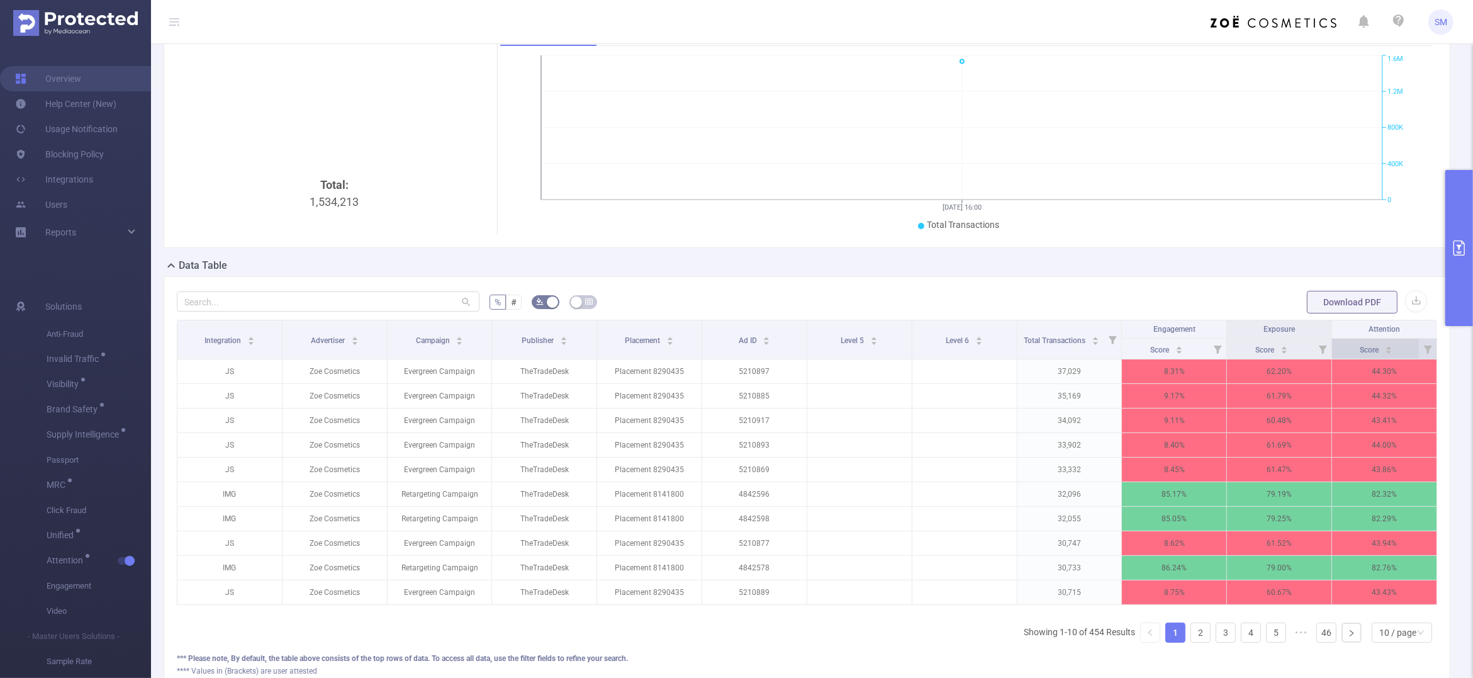
click at [1361, 349] on span "Score" at bounding box center [1370, 349] width 21 height 9
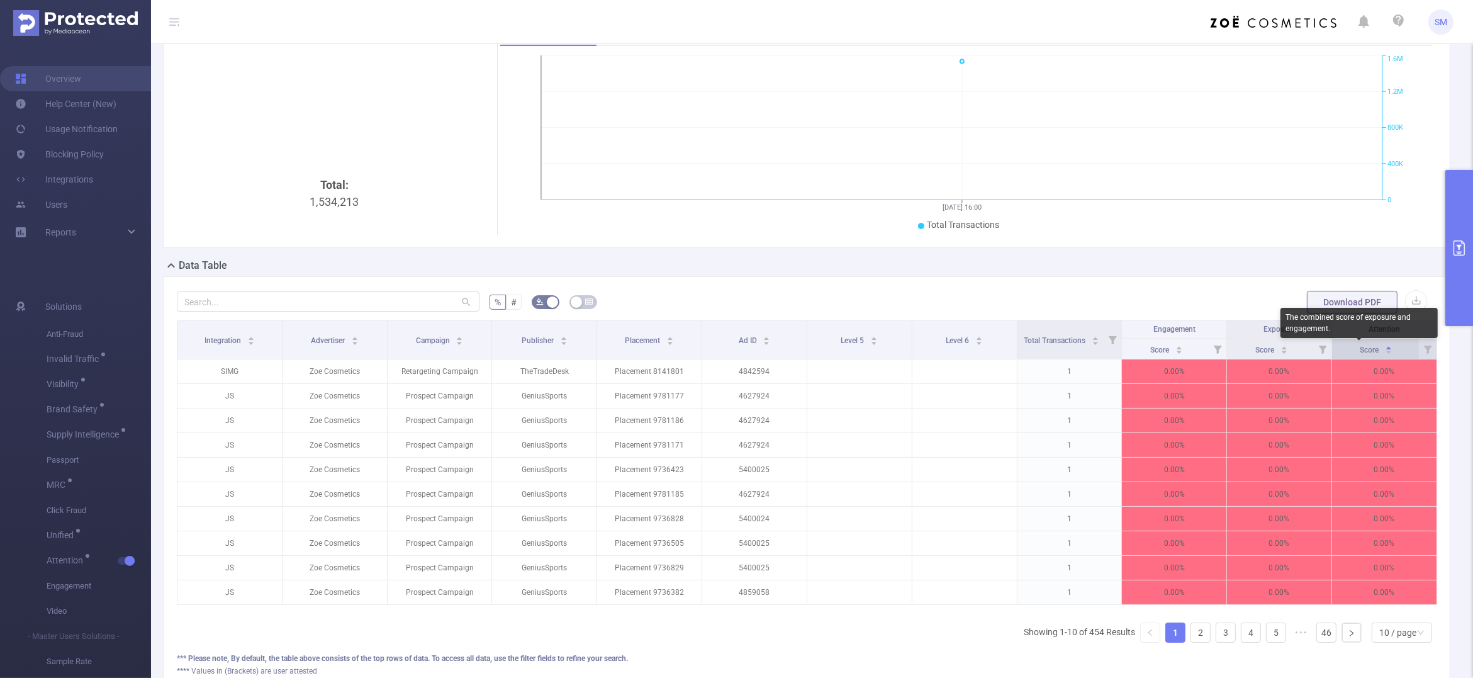
click at [1361, 349] on span "Score" at bounding box center [1370, 349] width 21 height 9
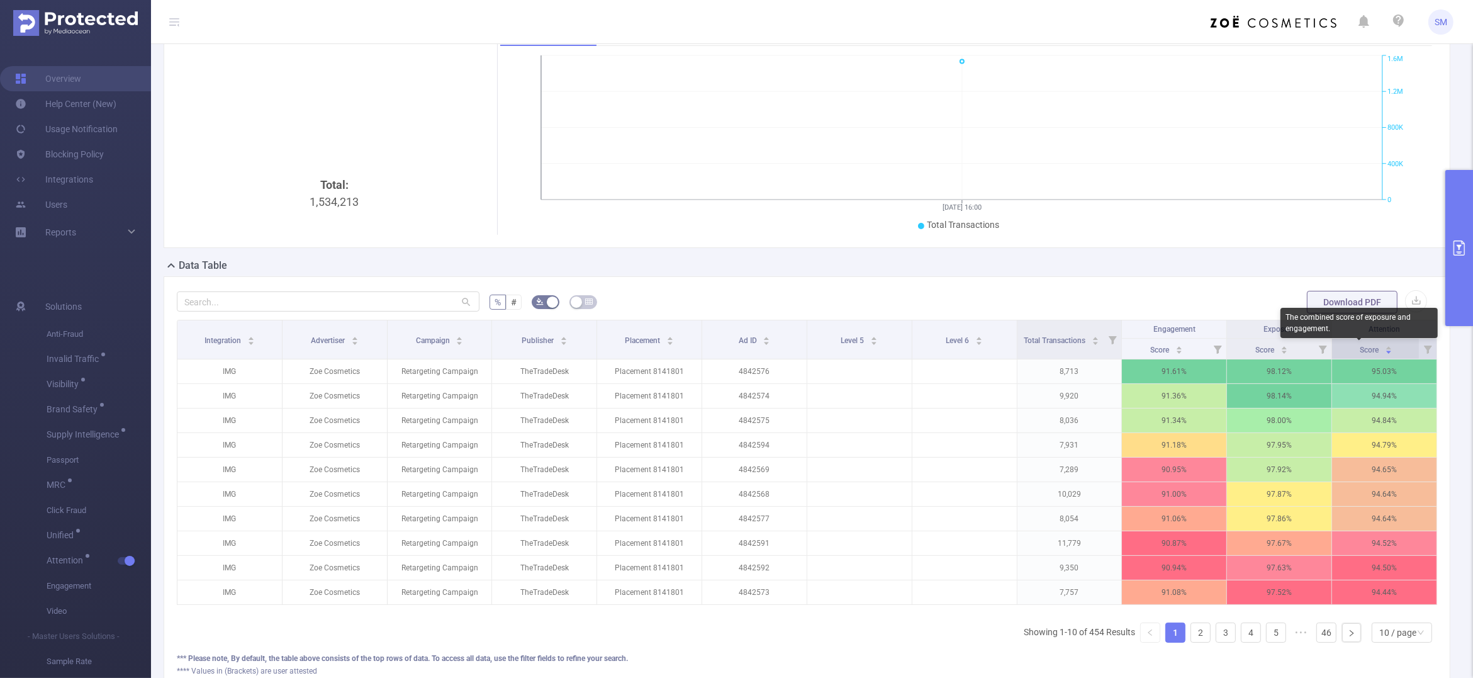
click at [1361, 349] on span "Score" at bounding box center [1370, 349] width 21 height 9
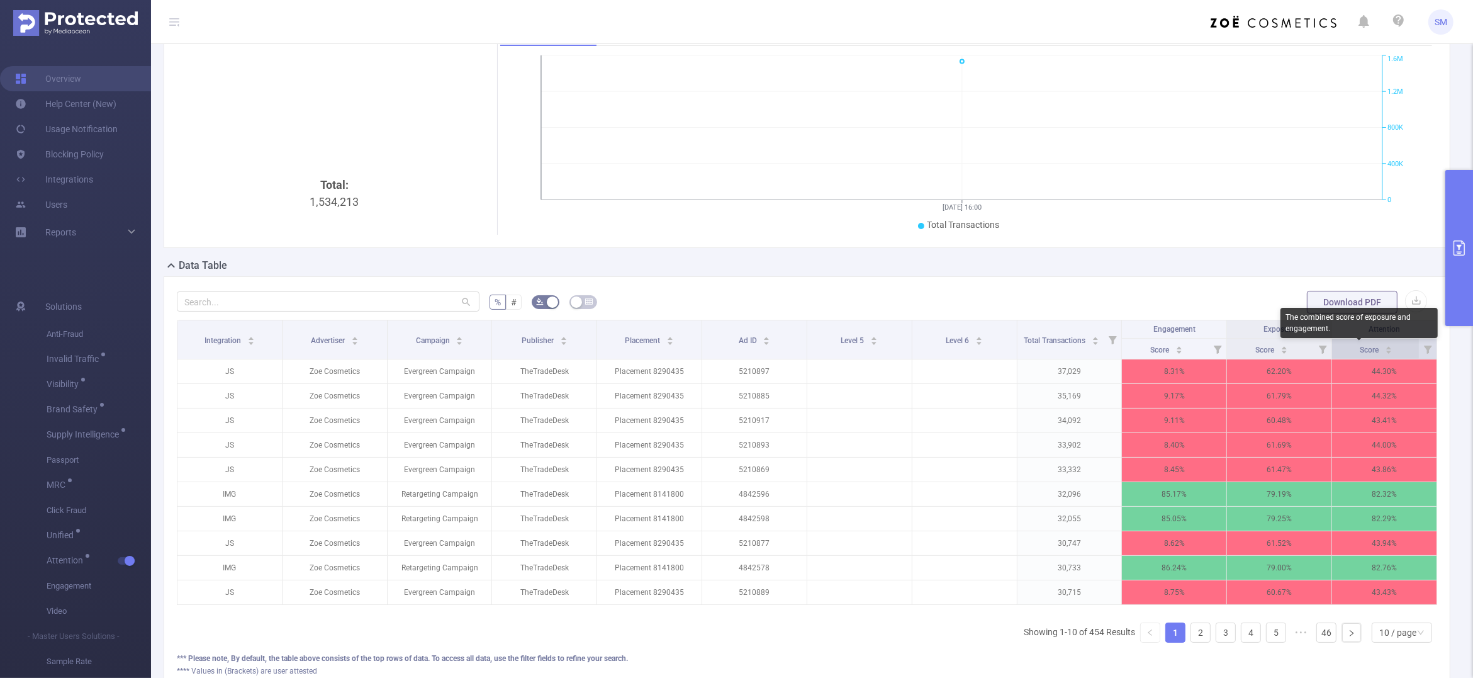
click at [1361, 349] on span "Score" at bounding box center [1370, 349] width 21 height 9
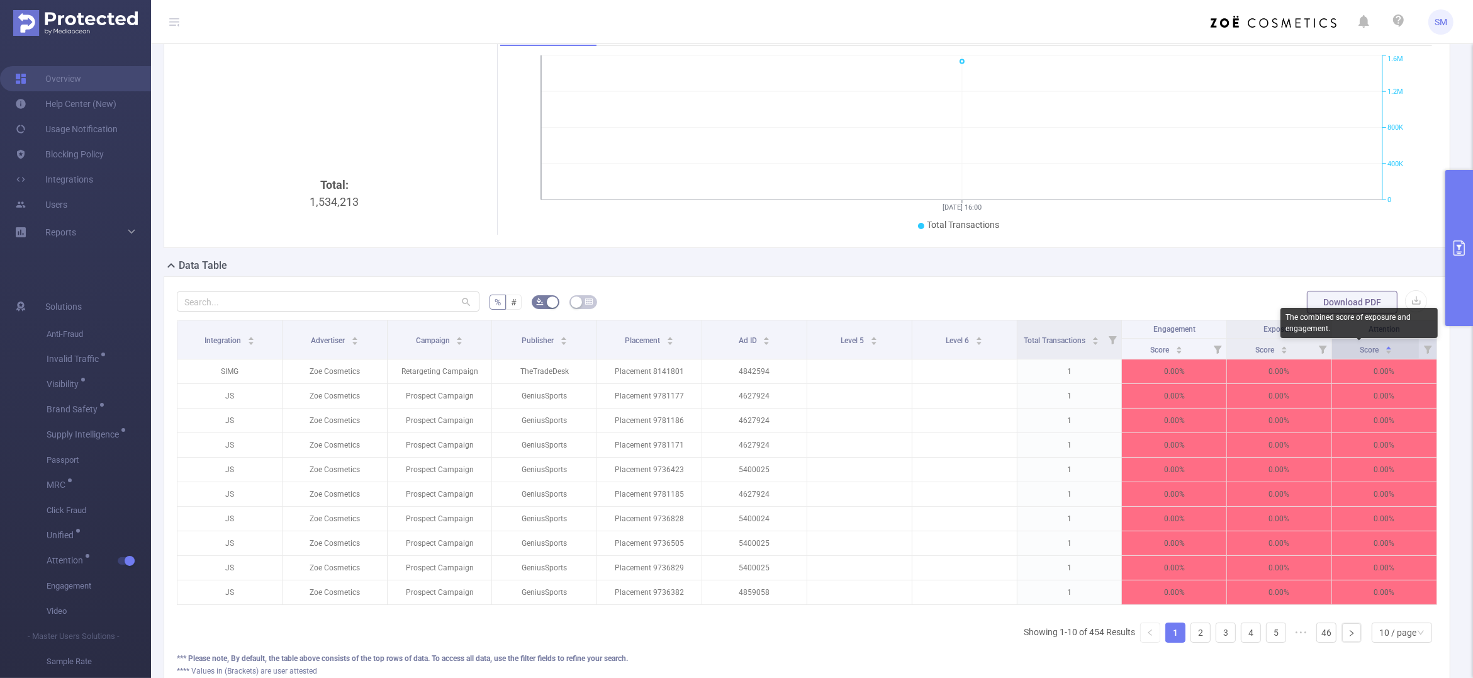
click at [1361, 349] on span "Score" at bounding box center [1370, 349] width 21 height 9
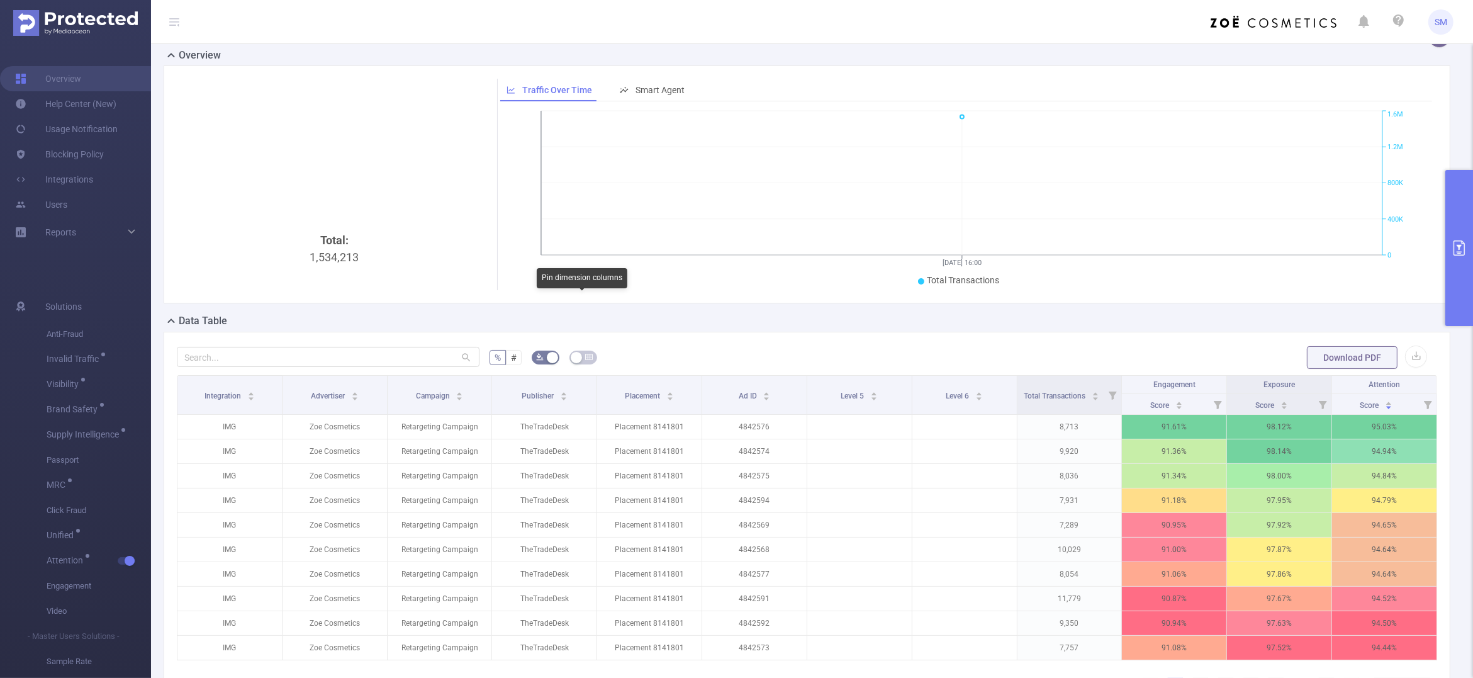
scroll to position [0, 0]
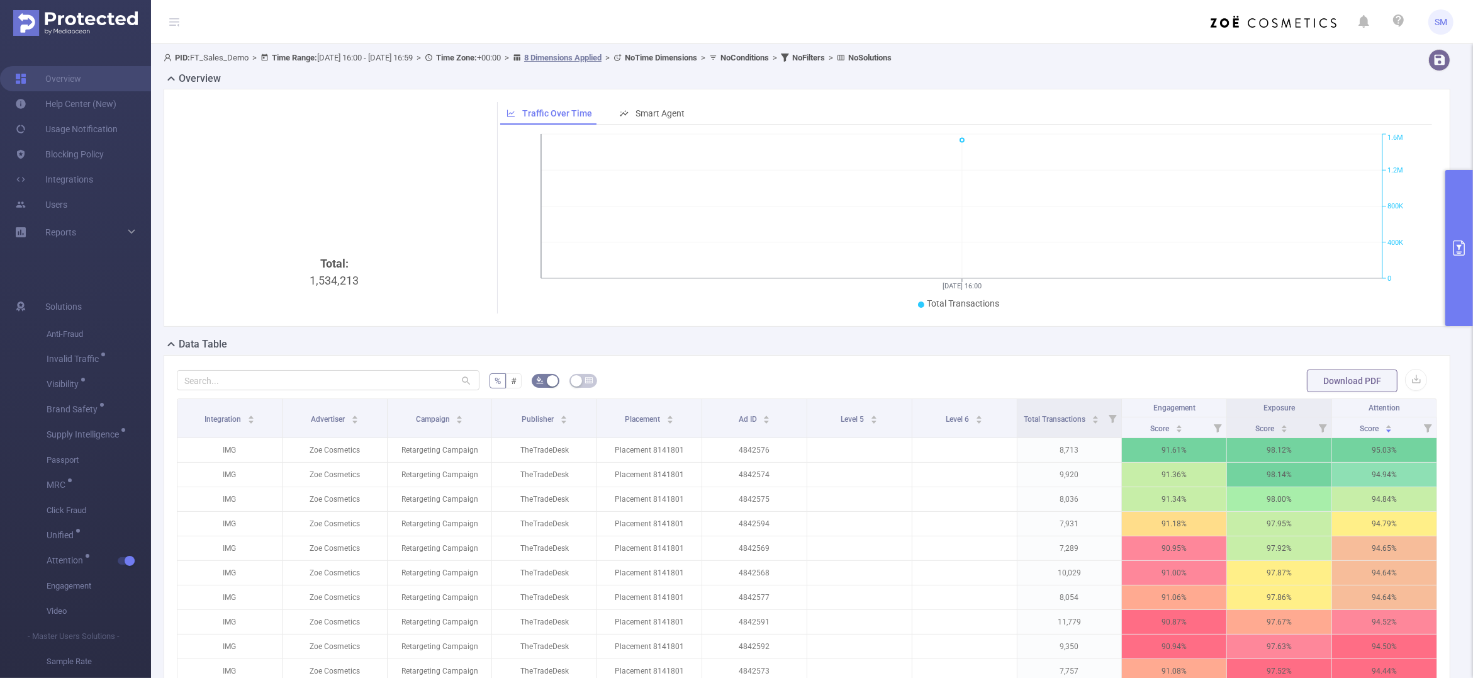
click at [1470, 228] on button "primary" at bounding box center [1459, 248] width 28 height 156
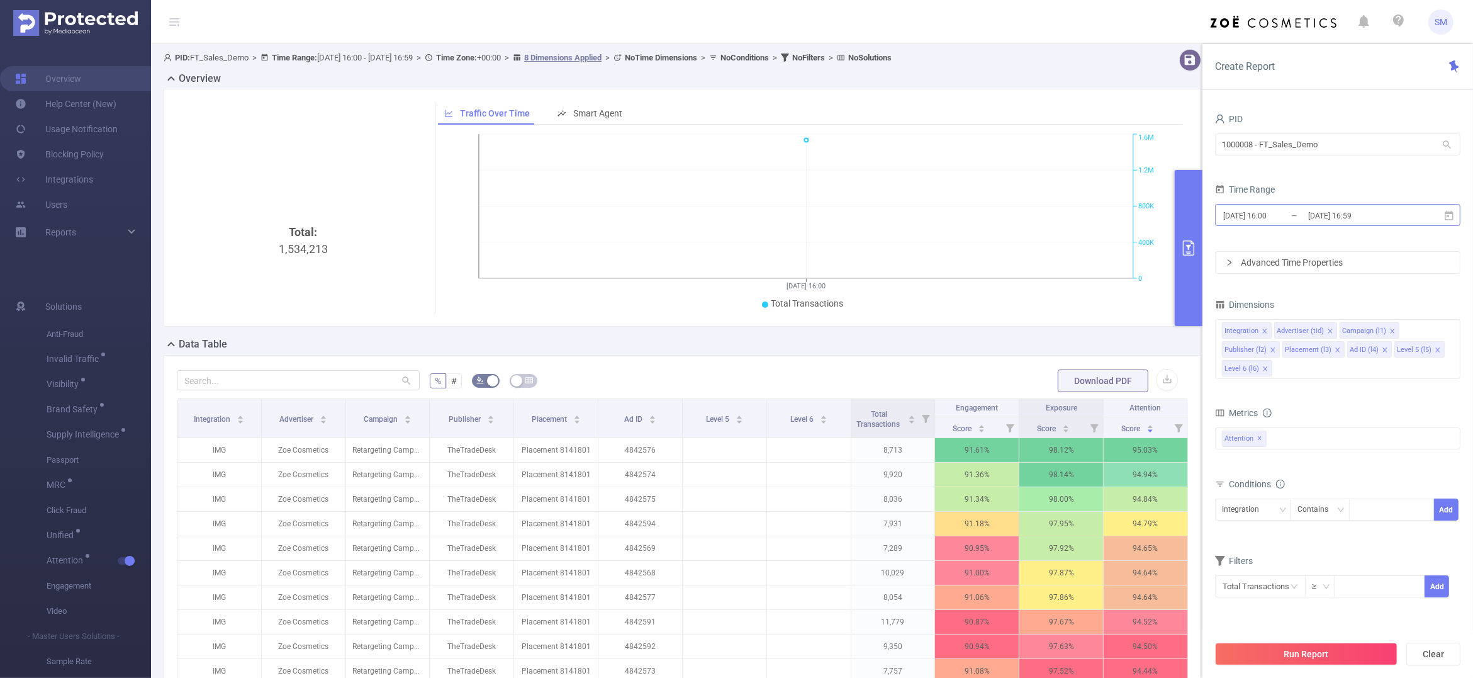
click at [1303, 213] on input "2025-10-02 16:00" at bounding box center [1273, 215] width 102 height 17
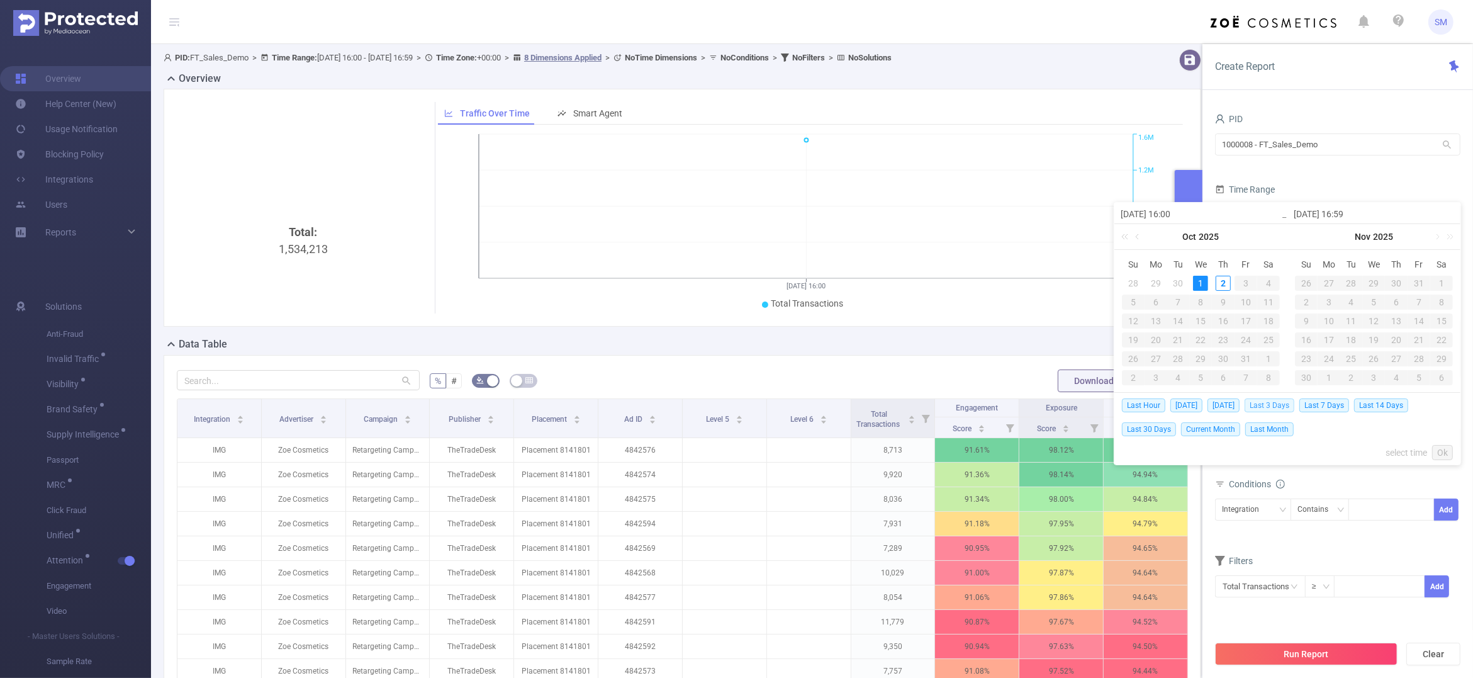
click at [1294, 406] on span "Last 3 Days" at bounding box center [1269, 405] width 50 height 14
type input "2025-09-29 00:00"
type input "[DATE] 23:59"
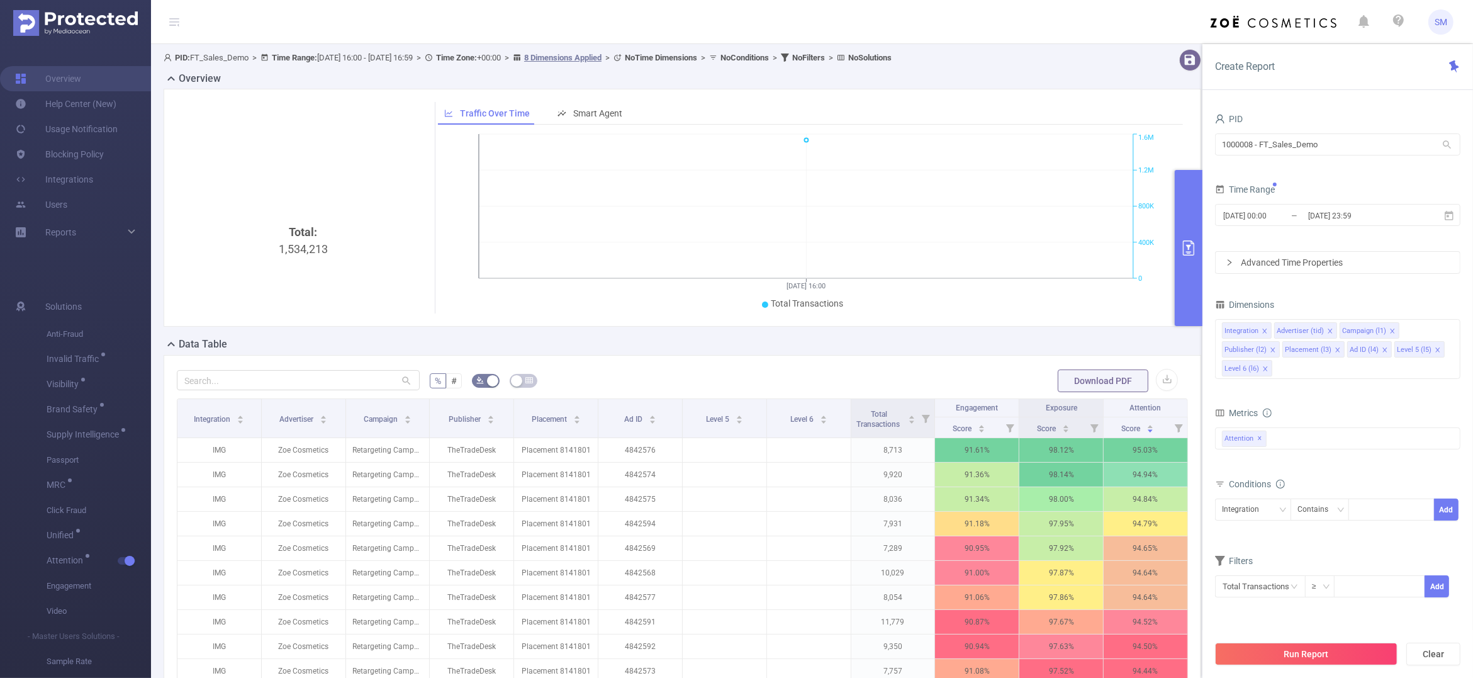
click at [1341, 420] on div "Metrics" at bounding box center [1337, 414] width 245 height 21
click at [1373, 658] on button "Run Report" at bounding box center [1306, 653] width 182 height 23
